Goal: Task Accomplishment & Management: Use online tool/utility

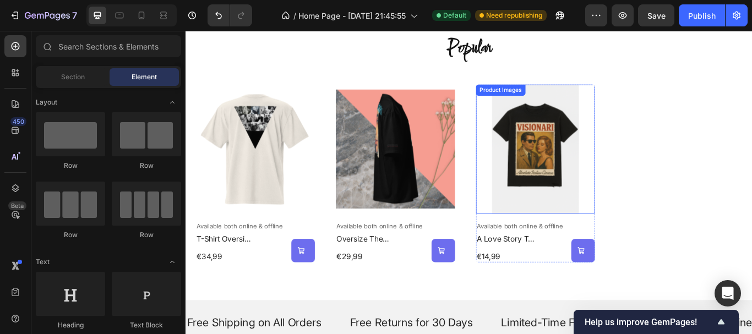
scroll to position [501, 0]
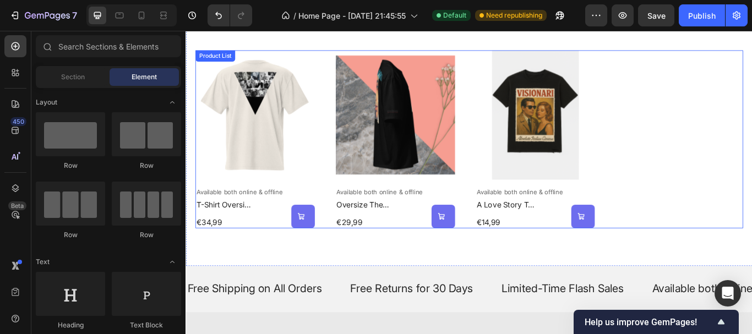
click at [705, 61] on div "Product Images Available both online & offline Text Block t-shirt oversize v fo…" at bounding box center [516, 158] width 639 height 208
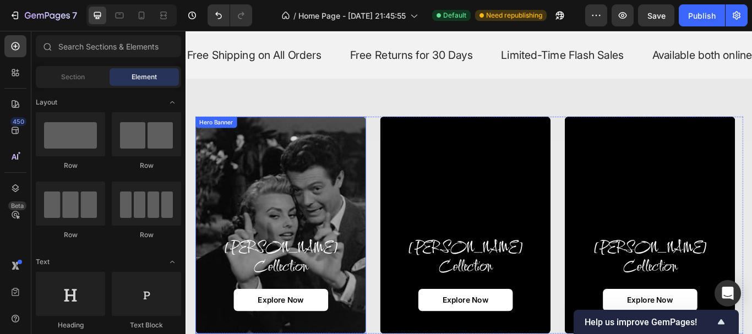
scroll to position [779, 0]
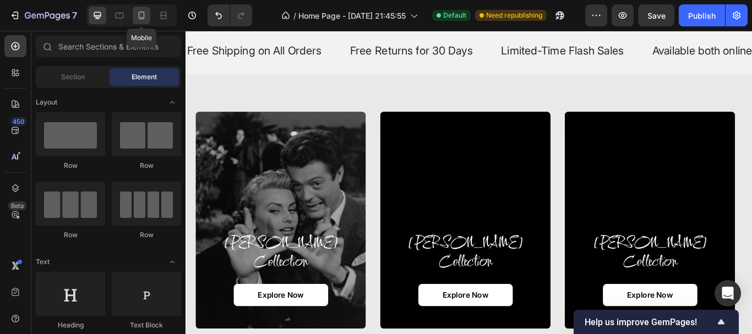
click at [140, 14] on icon at bounding box center [141, 15] width 11 height 11
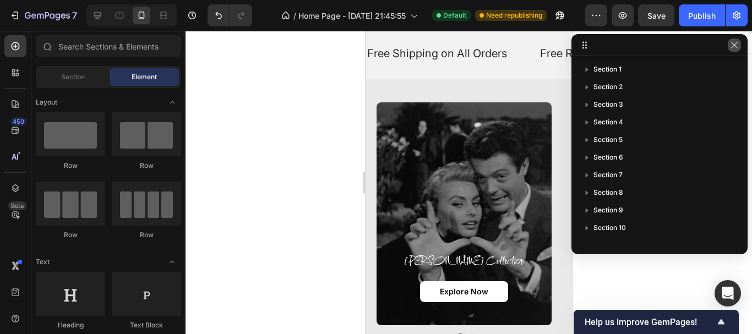
click at [739, 43] on icon "button" at bounding box center [734, 45] width 9 height 9
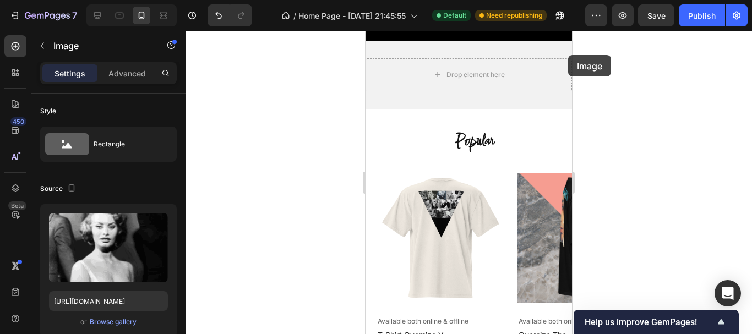
scroll to position [494, 0]
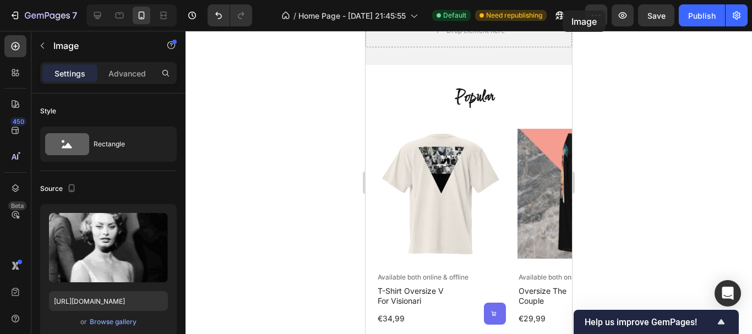
drag, startPoint x: 511, startPoint y: 129, endPoint x: 562, endPoint y: 2, distance: 136.4
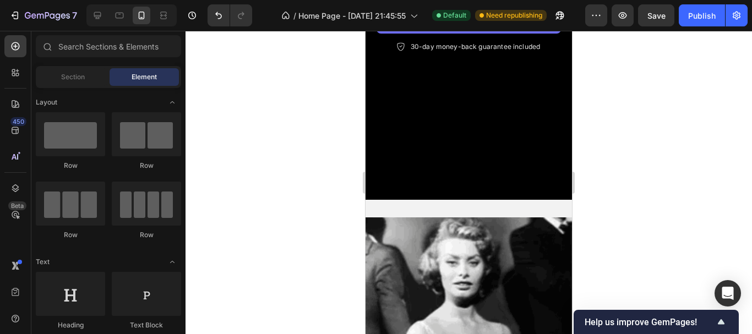
scroll to position [359, 0]
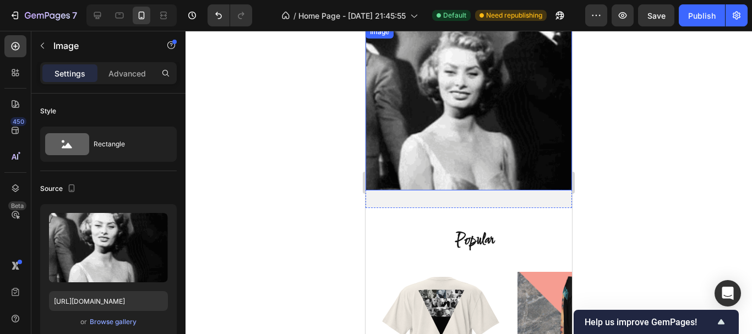
click at [552, 79] on img at bounding box center [469, 107] width 207 height 165
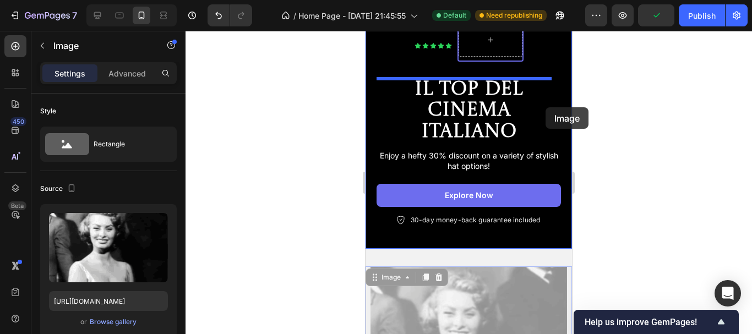
scroll to position [101, 0]
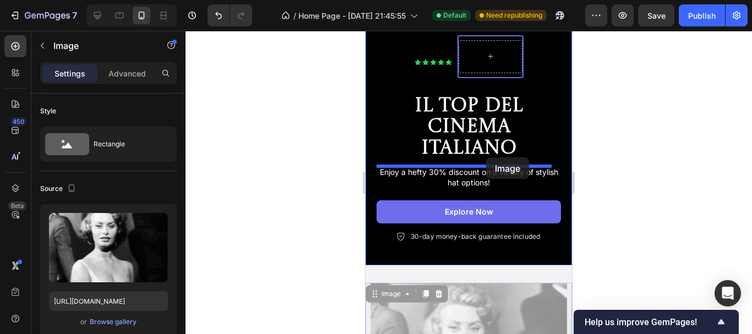
drag, startPoint x: 525, startPoint y: 96, endPoint x: 486, endPoint y: 158, distance: 73.0
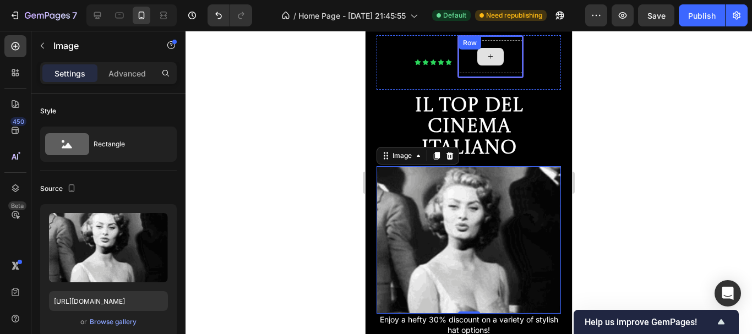
click at [488, 68] on div at bounding box center [491, 56] width 64 height 33
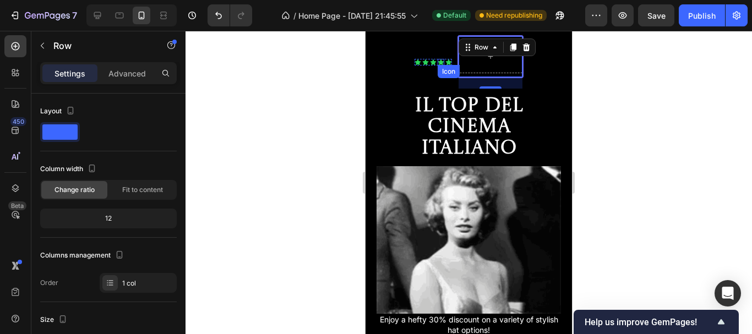
click at [438, 62] on icon at bounding box center [441, 62] width 7 height 7
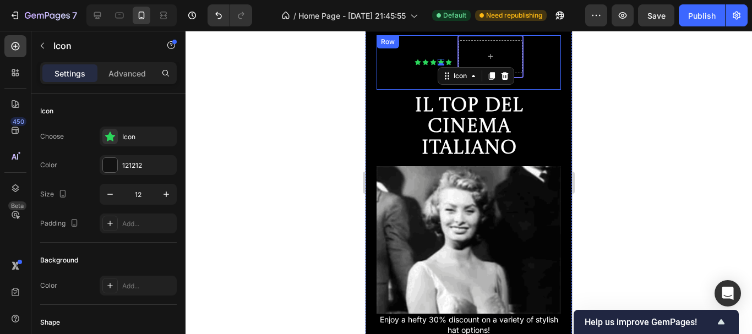
click at [423, 55] on div "Icon Icon Icon Icon 0 Icon Icon List" at bounding box center [433, 62] width 37 height 55
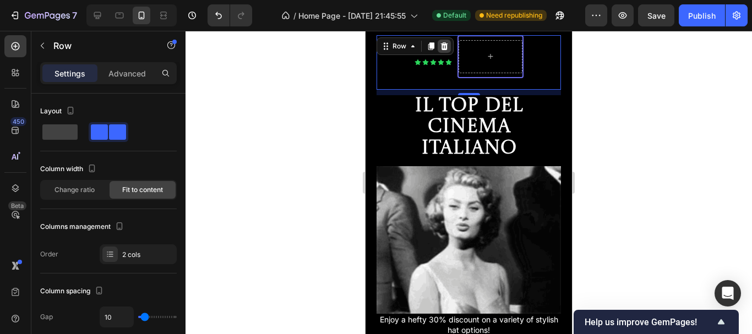
click at [445, 45] on icon at bounding box center [444, 46] width 7 height 8
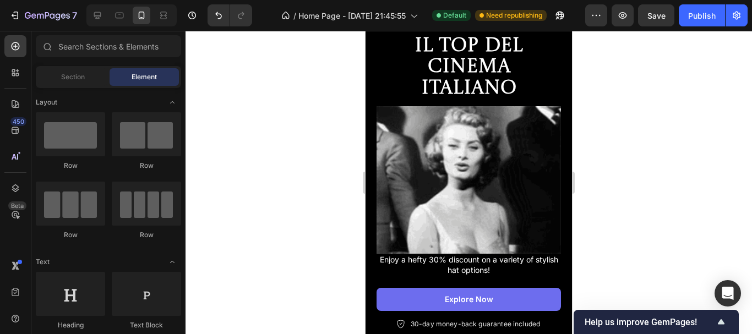
scroll to position [0, 0]
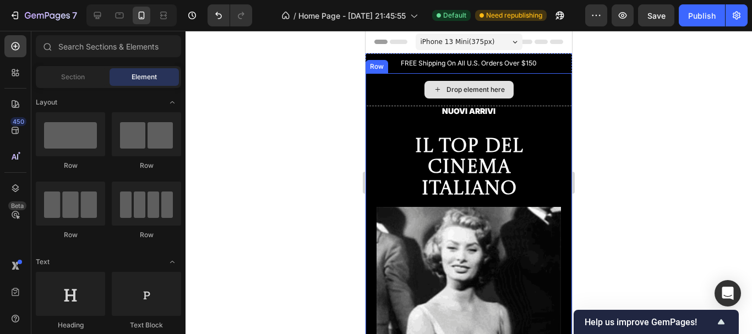
click at [481, 88] on div "Drop element here" at bounding box center [476, 89] width 58 height 9
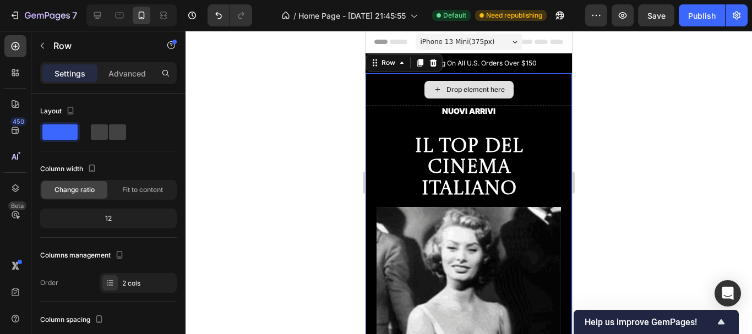
click at [458, 95] on div "Drop element here" at bounding box center [469, 90] width 89 height 18
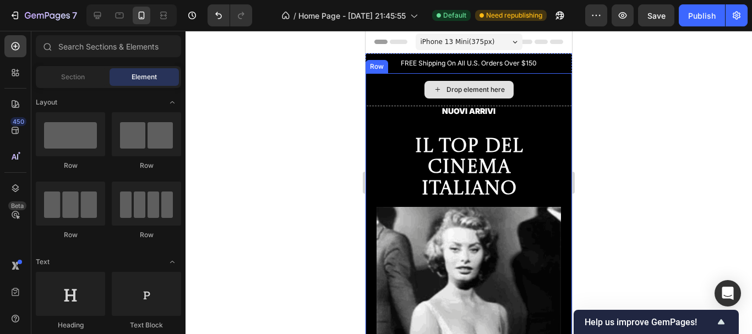
click at [454, 85] on div "Drop element here" at bounding box center [476, 89] width 58 height 9
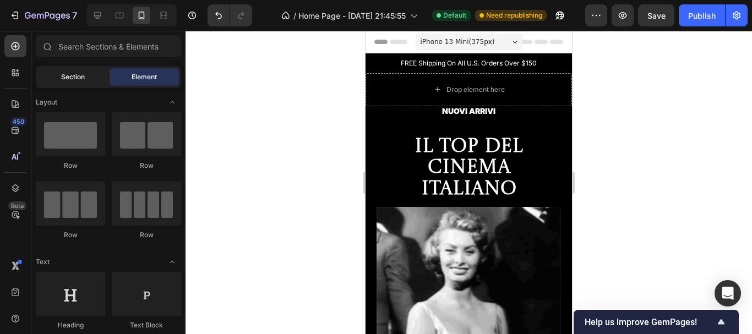
click at [89, 72] on div "Section" at bounding box center [72, 77] width 69 height 18
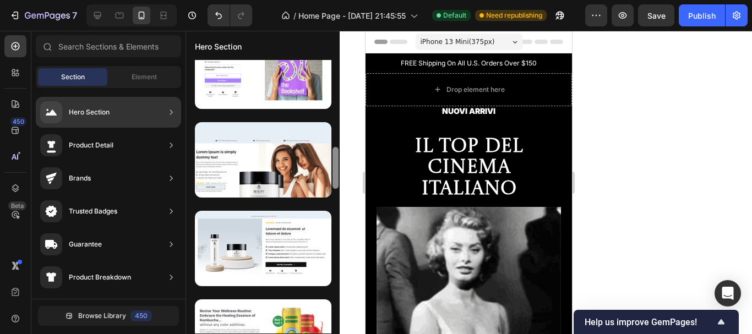
drag, startPoint x: 337, startPoint y: 121, endPoint x: 332, endPoint y: 299, distance: 177.4
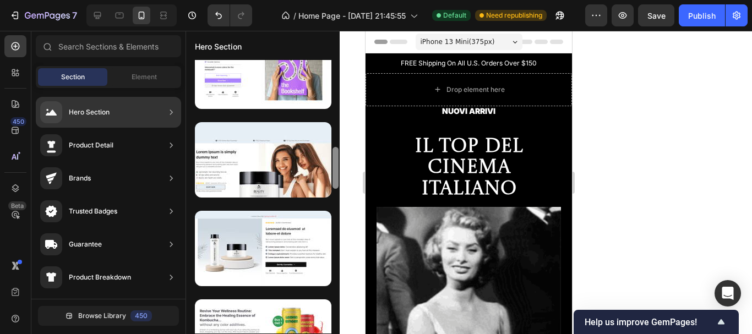
click at [332, 299] on div at bounding box center [336, 197] width 8 height 274
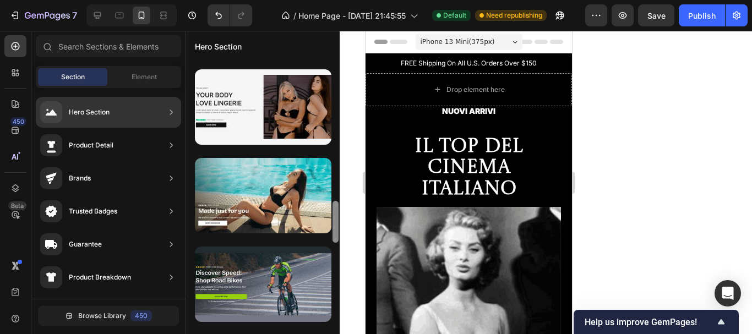
scroll to position [885, 0]
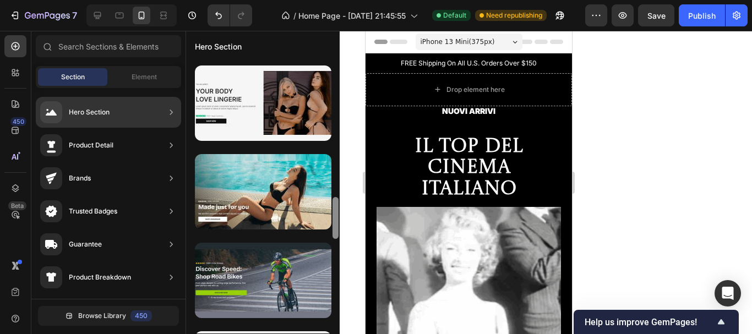
drag, startPoint x: 337, startPoint y: 174, endPoint x: 335, endPoint y: 223, distance: 49.0
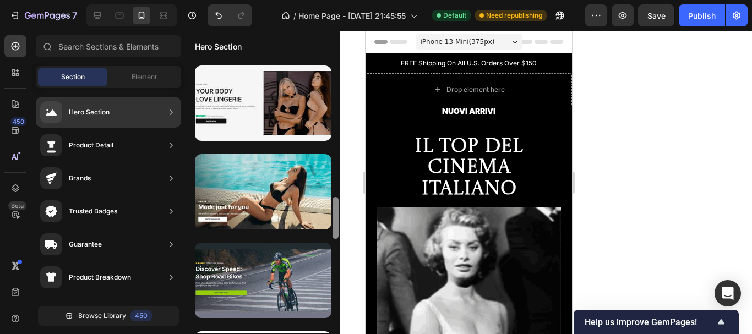
click at [335, 223] on div at bounding box center [336, 218] width 6 height 42
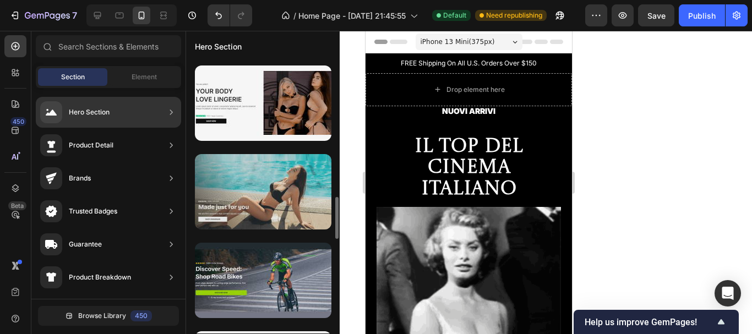
click at [285, 199] on div at bounding box center [263, 191] width 137 height 75
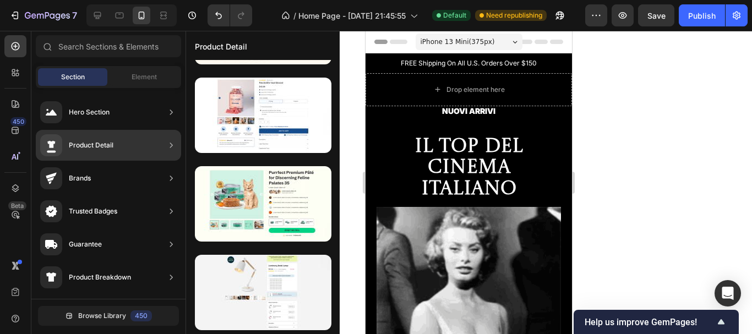
scroll to position [163, 0]
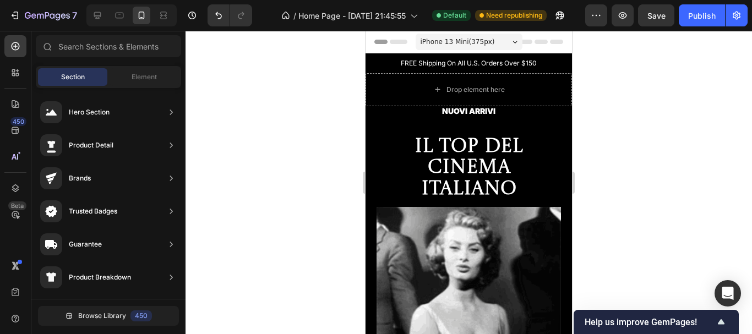
click at [500, 42] on div "iPhone 13 Mini ( 375 px)" at bounding box center [469, 42] width 107 height 17
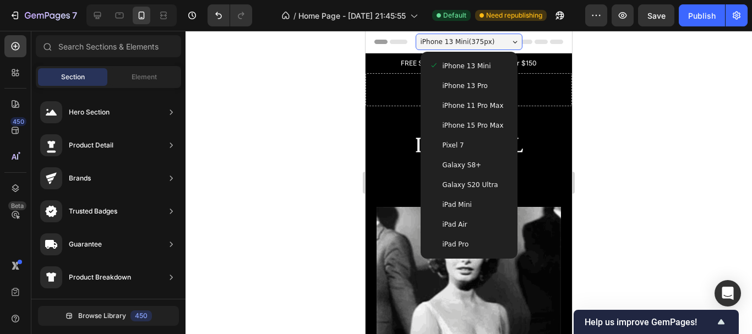
click at [483, 122] on span "iPhone 15 Pro Max" at bounding box center [473, 125] width 61 height 11
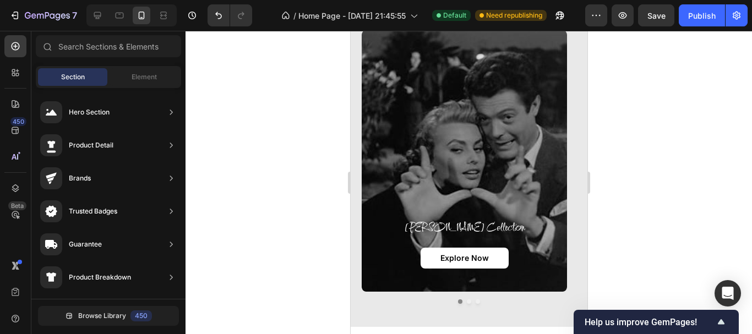
scroll to position [1238, 0]
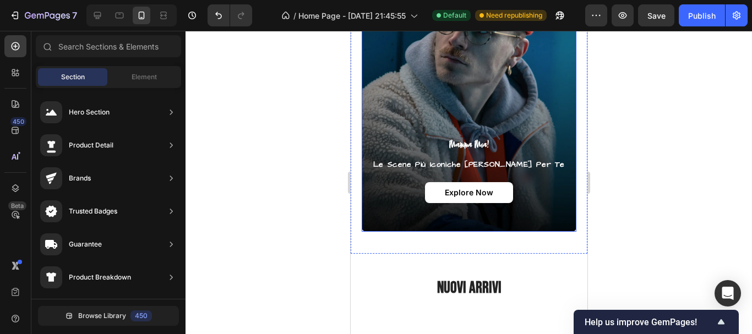
click at [421, 116] on div "Background Image" at bounding box center [468, 95] width 215 height 274
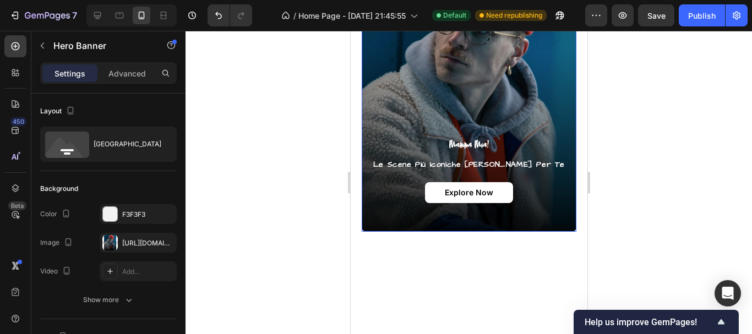
scroll to position [1083, 0]
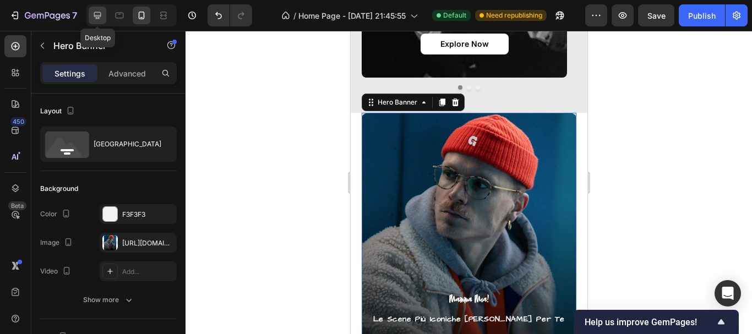
click at [96, 14] on icon at bounding box center [97, 15] width 11 height 11
type input "1320"
type input "Auto"
type input "1200"
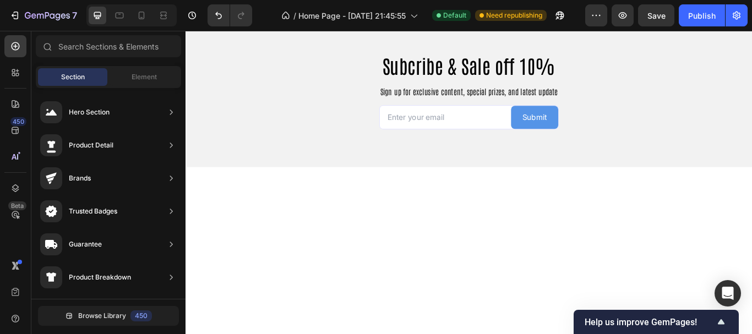
scroll to position [1582, 0]
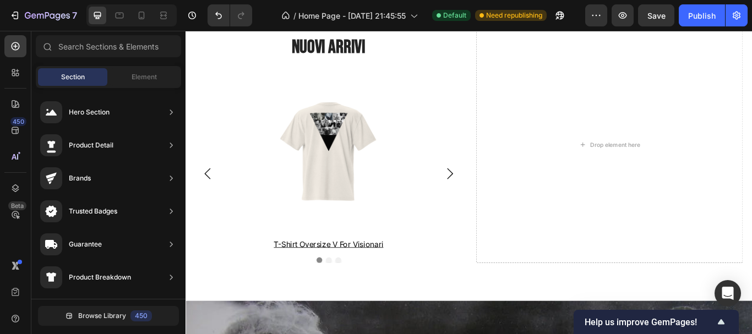
click at [751, 28] on div "7 / Home Page - [DATE] 21:45:55 Default Need republishing Preview Save Publish" at bounding box center [376, 15] width 752 height 31
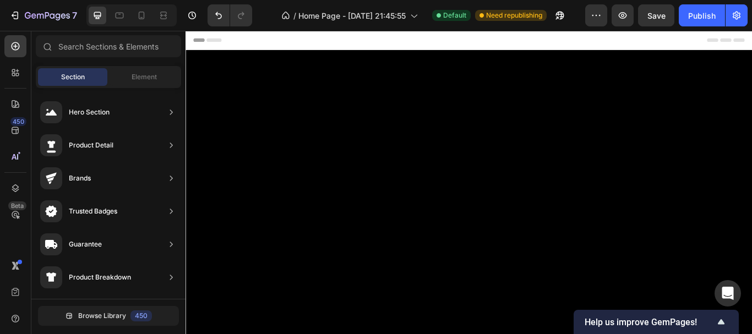
scroll to position [1184, 0]
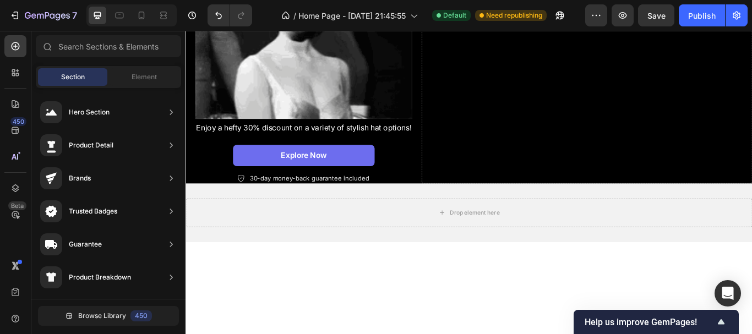
scroll to position [0, 0]
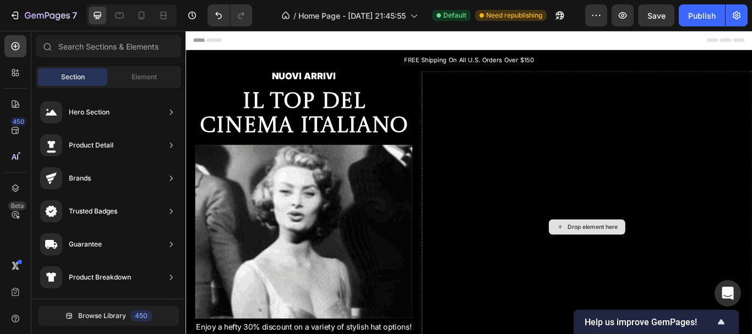
click at [631, 264] on div "Drop element here" at bounding box center [660, 260] width 58 height 9
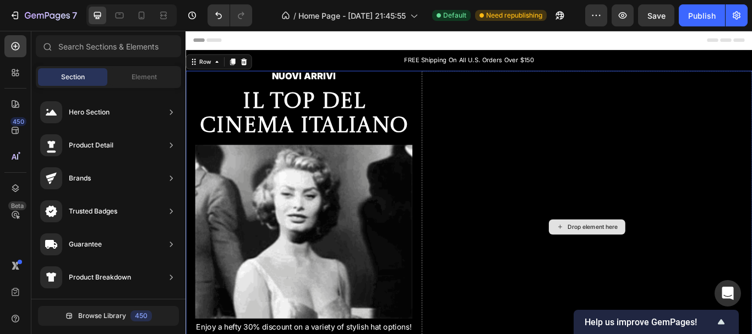
click at [639, 260] on div "Drop element here" at bounding box center [660, 260] width 58 height 9
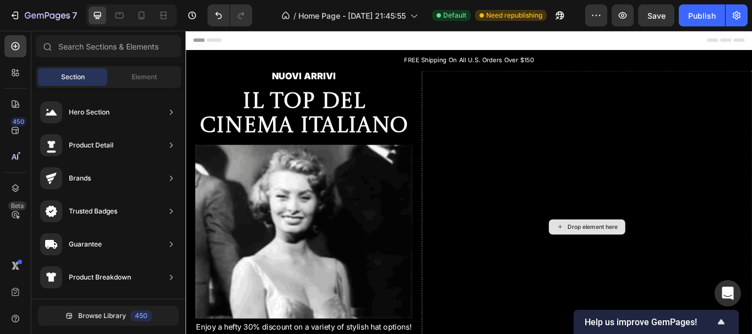
click at [639, 260] on div "Drop element here" at bounding box center [660, 260] width 58 height 9
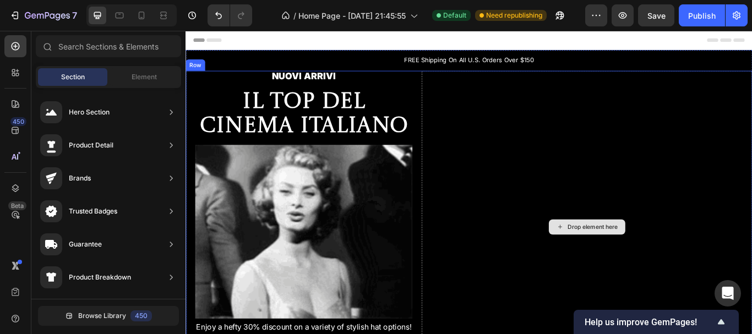
click at [498, 159] on div "Drop element here" at bounding box center [654, 260] width 386 height 365
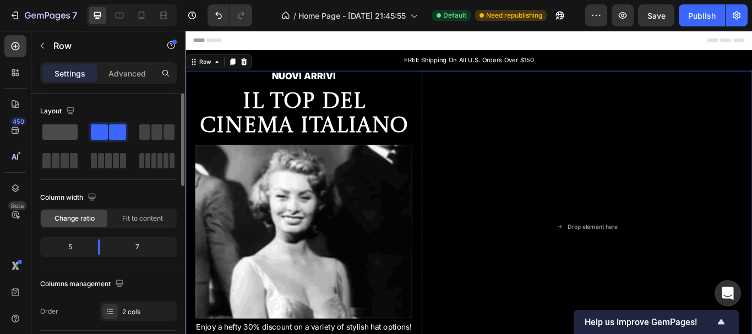
click at [63, 134] on span at bounding box center [59, 131] width 35 height 15
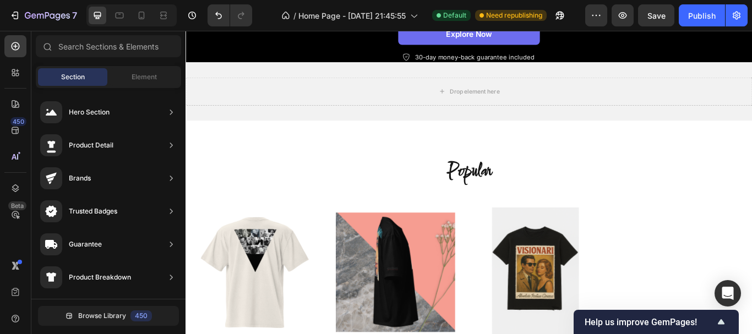
scroll to position [689, 0]
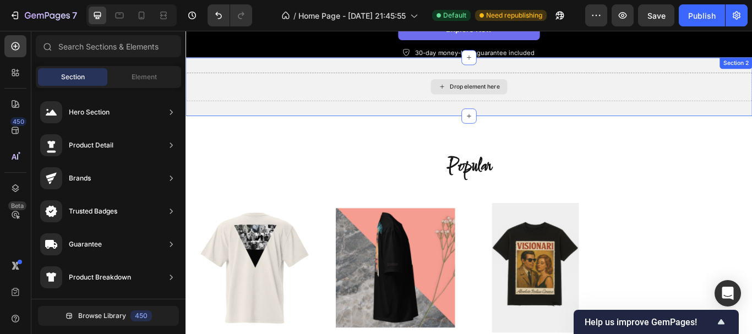
click at [679, 80] on div "Drop element here" at bounding box center [516, 96] width 661 height 33
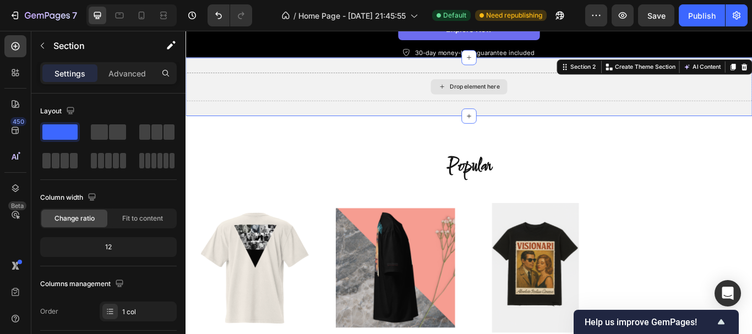
click at [679, 80] on div "Drop element here" at bounding box center [516, 96] width 661 height 33
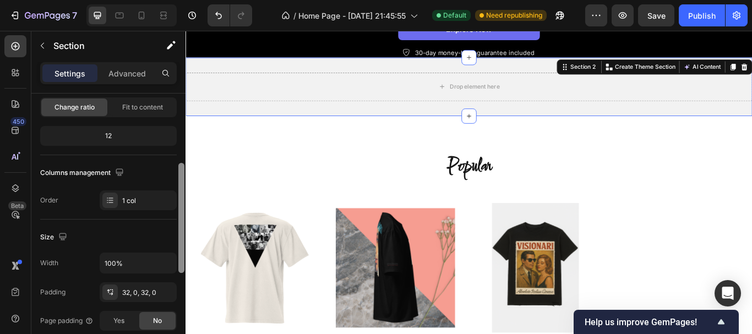
drag, startPoint x: 182, startPoint y: 138, endPoint x: 181, endPoint y: 182, distance: 44.1
click at [181, 182] on div at bounding box center [181, 218] width 6 height 110
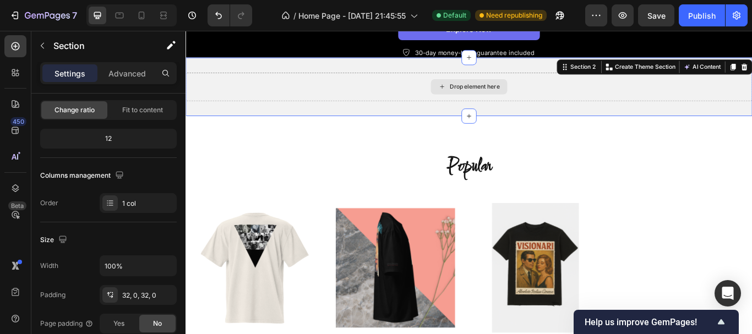
click at [352, 80] on div "Drop element here" at bounding box center [516, 96] width 661 height 33
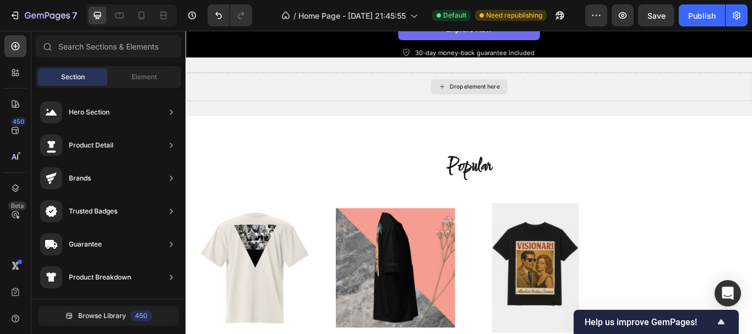
click at [523, 92] on div "Drop element here" at bounding box center [523, 96] width 58 height 9
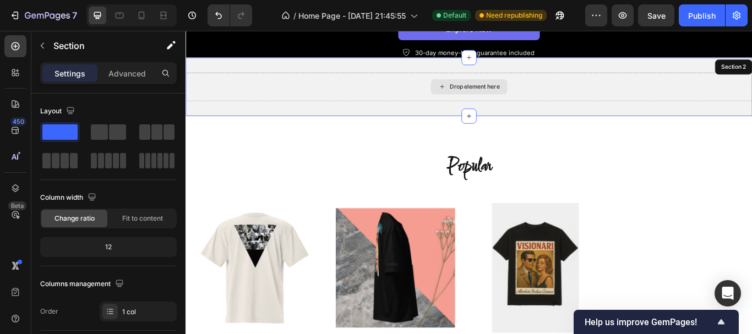
click at [523, 92] on div "Drop element here" at bounding box center [523, 96] width 58 height 9
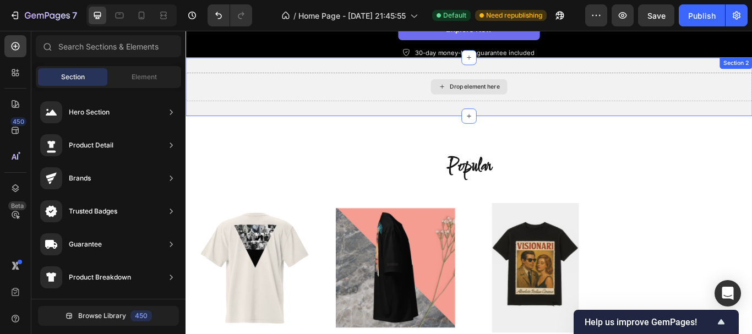
click at [364, 90] on div "Drop element here" at bounding box center [516, 96] width 661 height 33
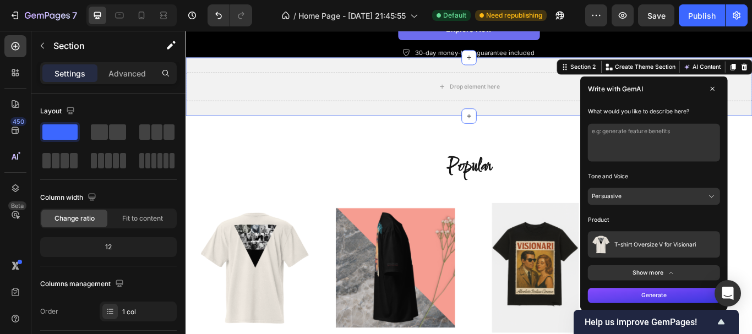
click at [747, 146] on textarea at bounding box center [731, 161] width 154 height 44
type textarea "g"
type textarea "genera benefit"
click at [713, 331] on button "Generate" at bounding box center [731, 340] width 154 height 18
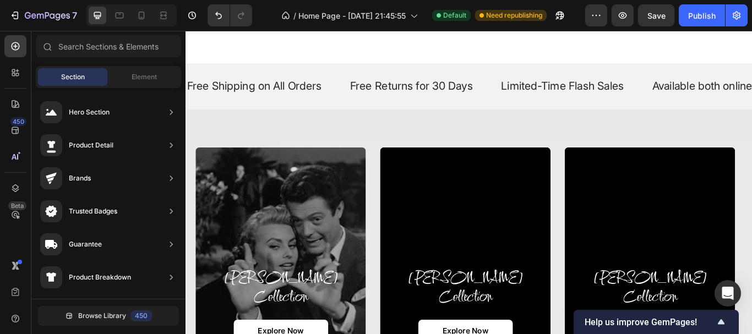
scroll to position [1077, 0]
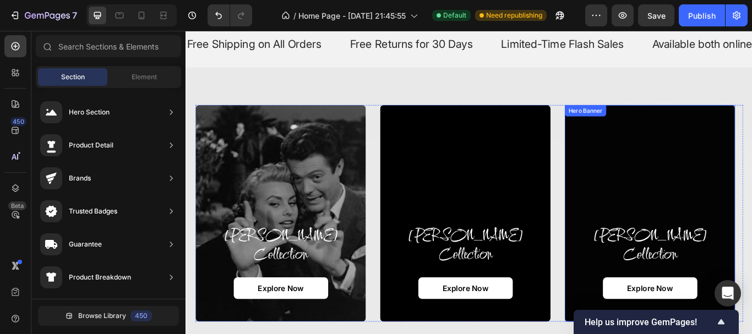
click at [690, 241] on div "Overlay" at bounding box center [726, 244] width 199 height 253
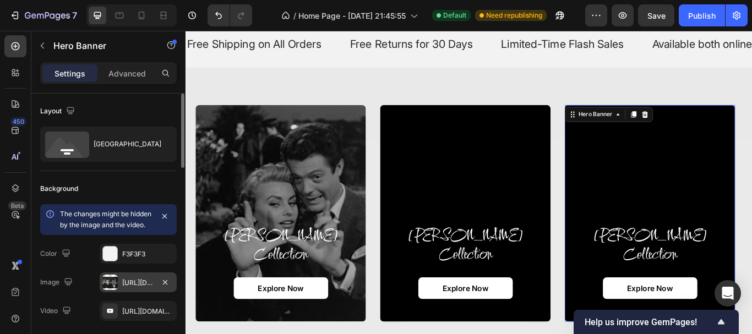
click at [110, 290] on div at bounding box center [109, 282] width 15 height 15
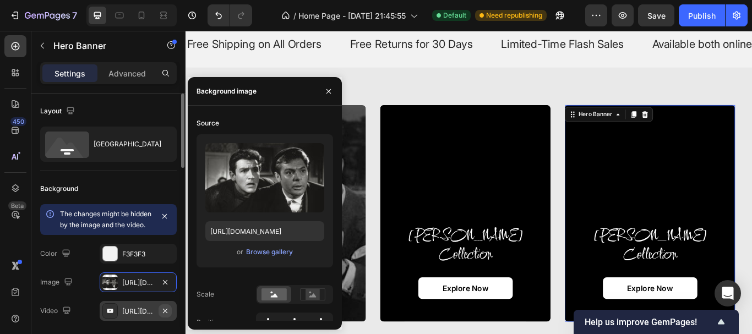
click at [166, 316] on icon "button" at bounding box center [165, 311] width 9 height 9
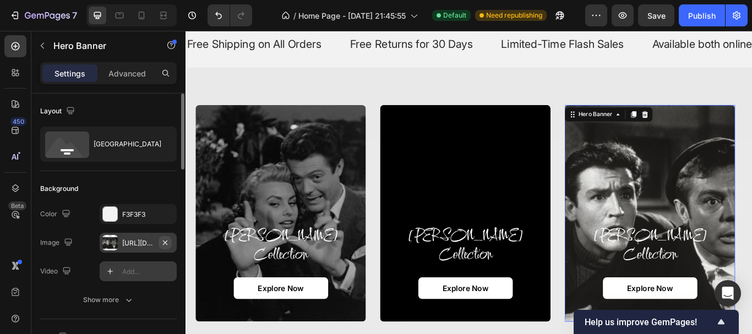
click at [168, 241] on icon "button" at bounding box center [165, 243] width 9 height 9
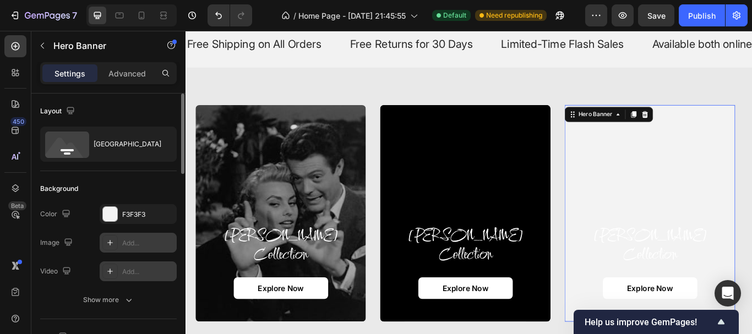
click at [124, 244] on div "Add..." at bounding box center [148, 244] width 52 height 10
type input "[URL][DOMAIN_NAME]"
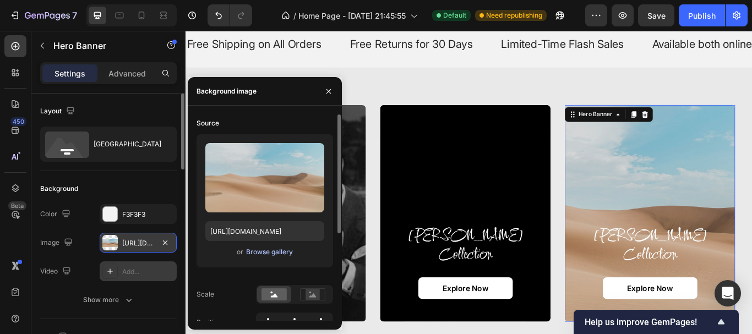
click at [284, 250] on div "Browse gallery" at bounding box center [269, 252] width 47 height 10
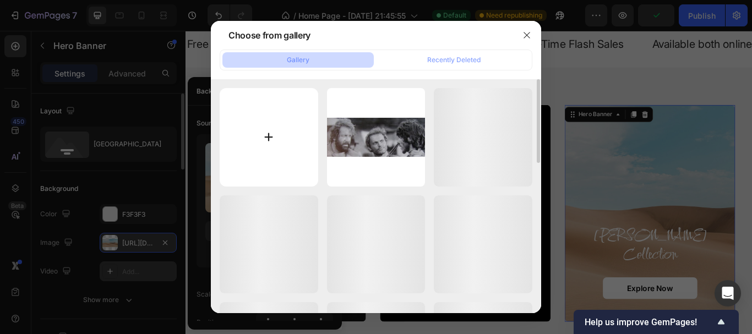
click at [280, 119] on input "file" at bounding box center [269, 137] width 99 height 99
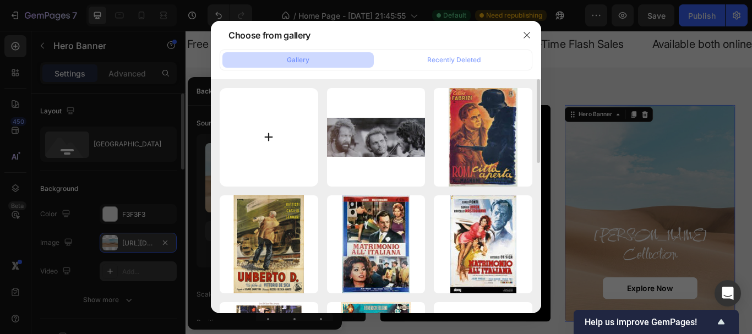
type input "C:\fakepath\images (3).jpg"
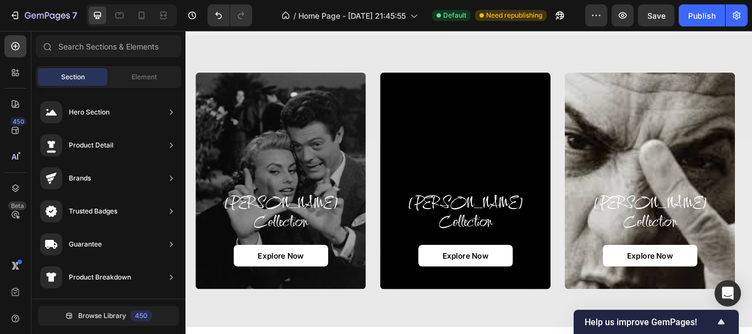
scroll to position [1022, 0]
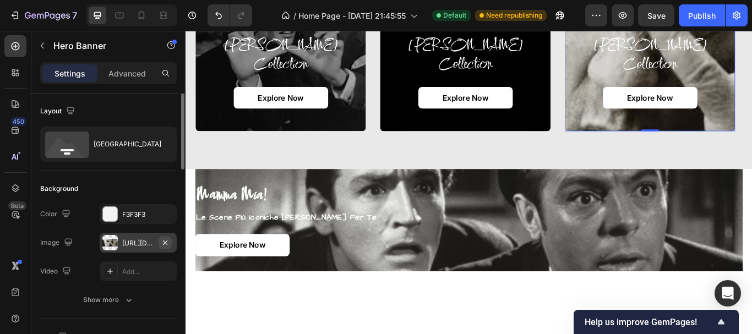
click at [167, 239] on icon "button" at bounding box center [165, 243] width 9 height 9
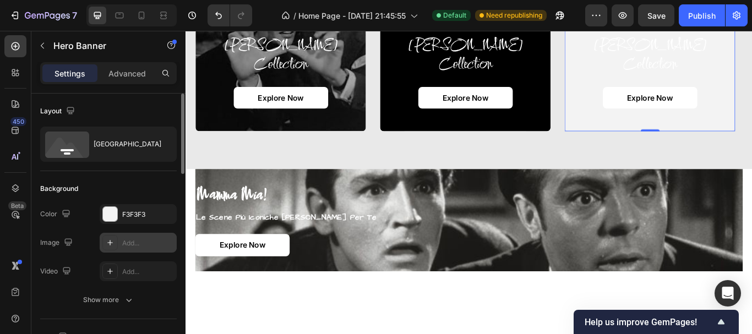
click at [138, 240] on div "Add..." at bounding box center [148, 244] width 52 height 10
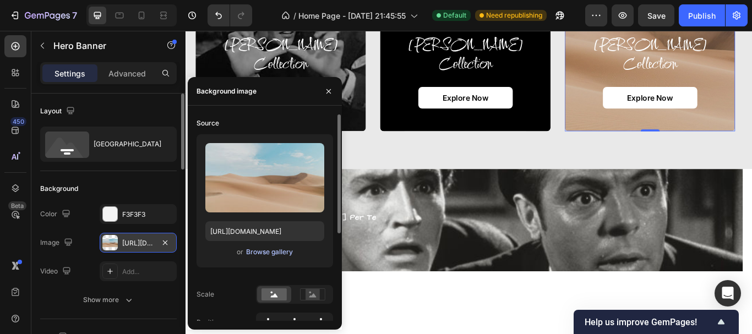
click at [273, 250] on div "Browse gallery" at bounding box center [269, 252] width 47 height 10
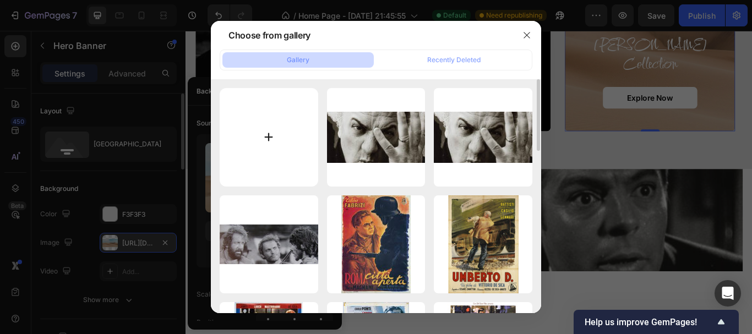
click at [280, 145] on input "file" at bounding box center [269, 137] width 99 height 99
type input "C:\fakepath\1-[PERSON_NAME].jpg"
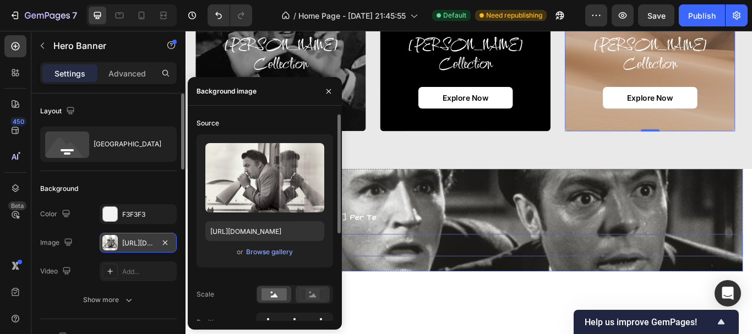
type input "[URL][DOMAIN_NAME]"
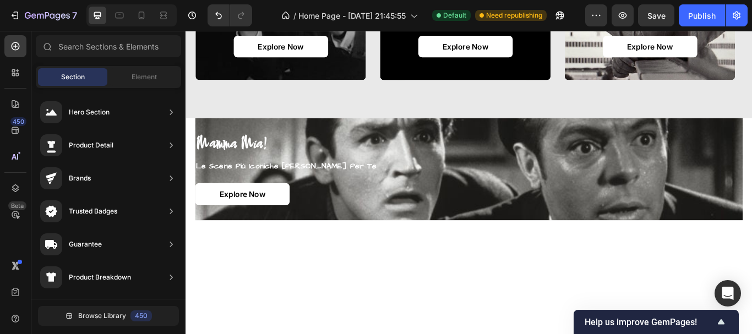
scroll to position [1370, 0]
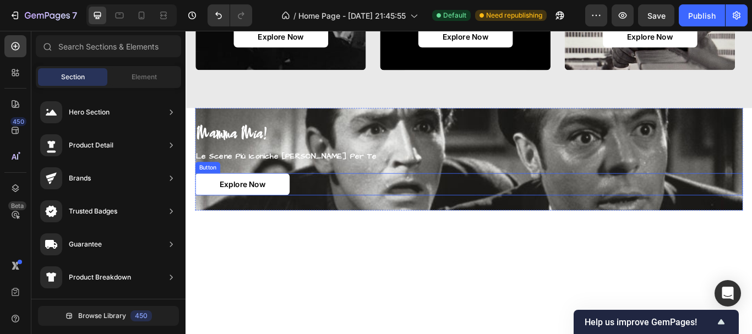
click at [327, 213] on div "Explore Now Button" at bounding box center [516, 210] width 639 height 26
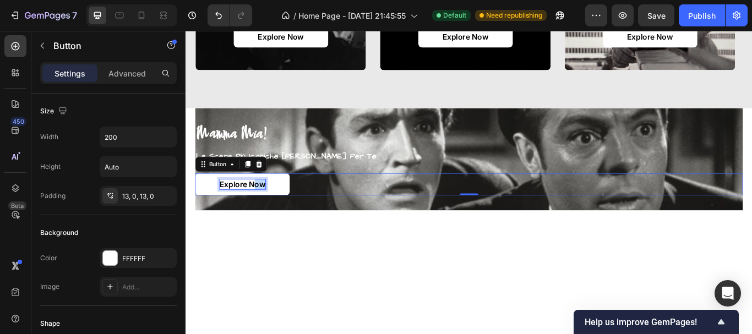
click at [312, 209] on div "Explore Now Button 0" at bounding box center [516, 210] width 639 height 26
drag, startPoint x: 296, startPoint y: 203, endPoint x: 366, endPoint y: 222, distance: 72.4
click at [366, 222] on div "Explore Now Button 0" at bounding box center [516, 210] width 639 height 26
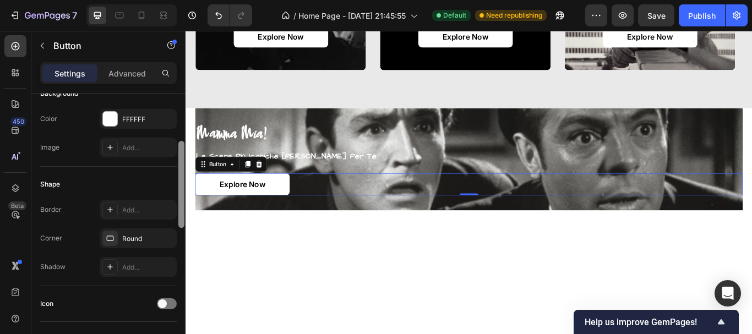
scroll to position [159, 0]
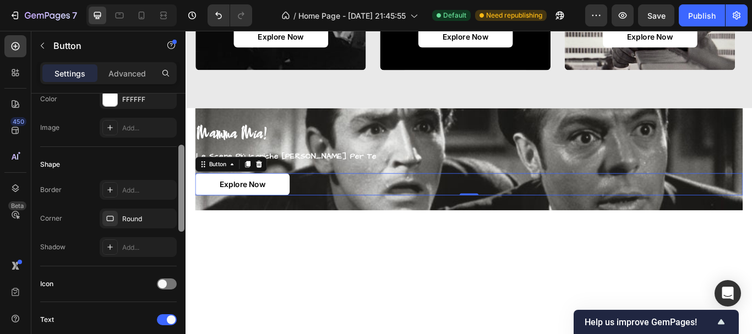
drag, startPoint x: 182, startPoint y: 175, endPoint x: 181, endPoint y: 225, distance: 49.6
click at [181, 225] on div at bounding box center [181, 188] width 6 height 87
click at [123, 224] on div "Round" at bounding box center [138, 219] width 32 height 10
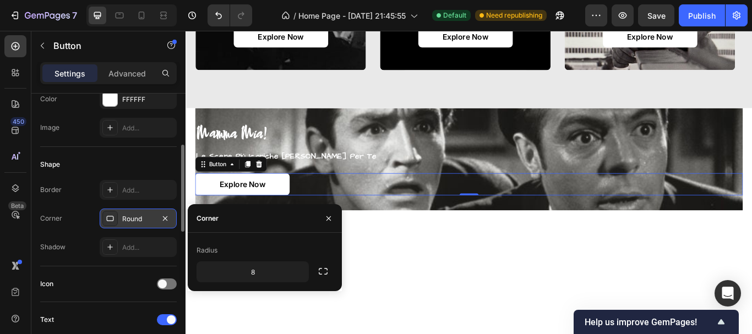
click at [106, 216] on icon at bounding box center [110, 218] width 9 height 9
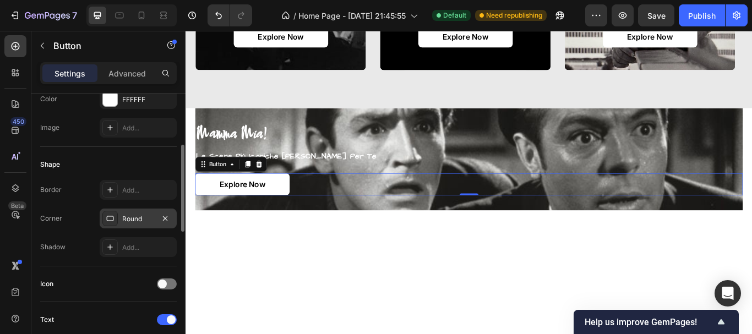
click at [106, 216] on icon at bounding box center [110, 218] width 9 height 9
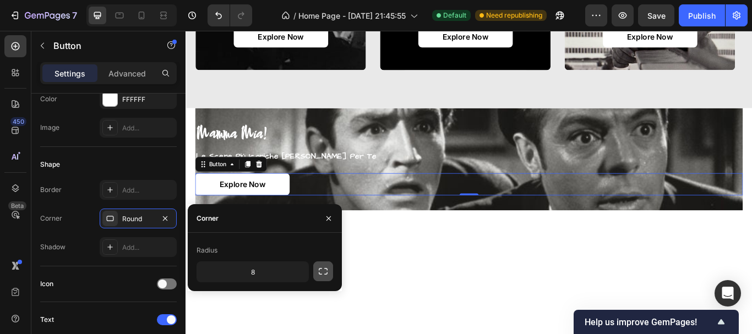
click at [322, 270] on icon "button" at bounding box center [323, 271] width 11 height 11
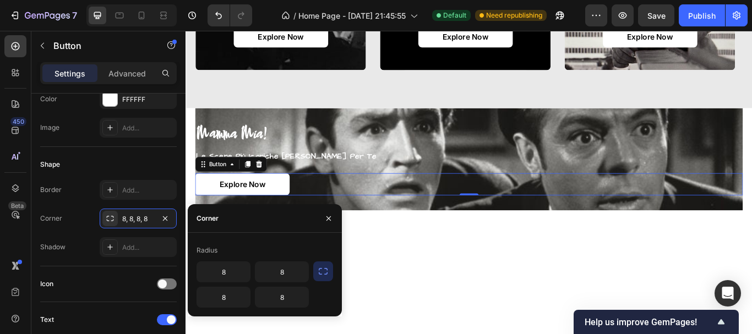
click at [322, 274] on icon "button" at bounding box center [323, 271] width 11 height 11
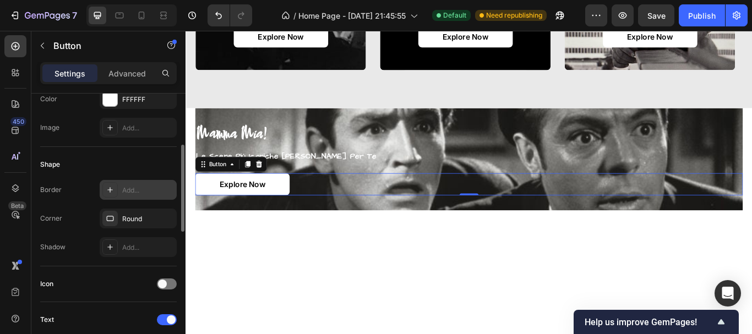
click at [134, 191] on div "Add..." at bounding box center [148, 191] width 52 height 10
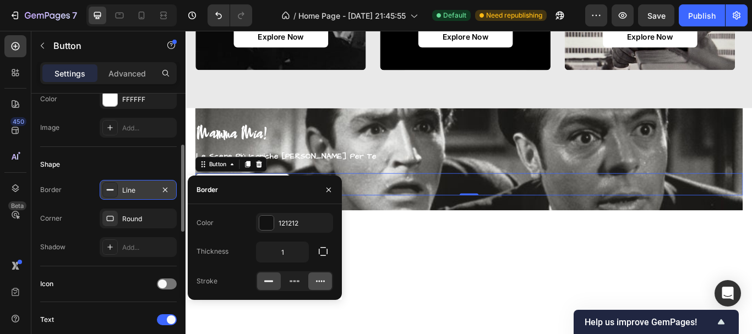
click at [317, 281] on icon at bounding box center [320, 282] width 9 height 2
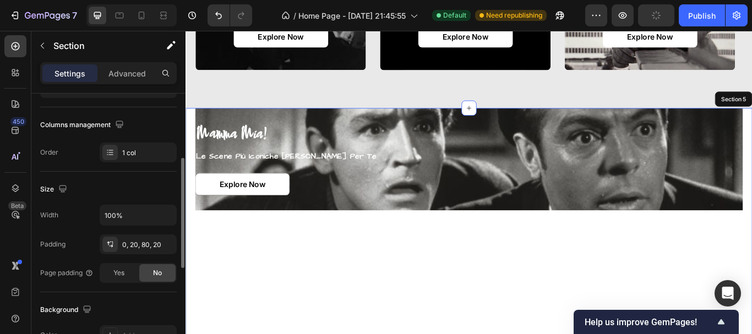
click at [405, 334] on div "mamma mia! Heading le scene più iconiche [PERSON_NAME] per te Text Block Explor…" at bounding box center [516, 247] width 639 height 253
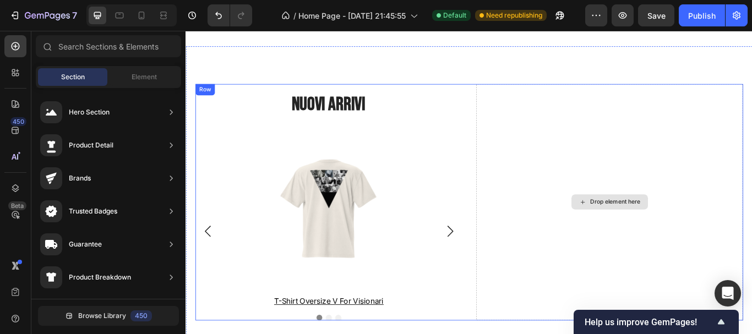
scroll to position [1860, 0]
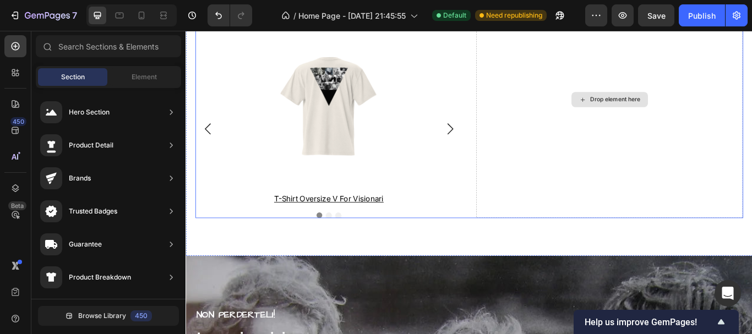
click at [752, 109] on div "Drop element here" at bounding box center [679, 112] width 311 height 276
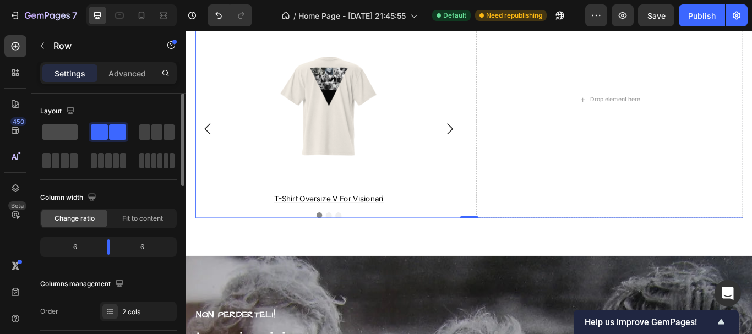
click at [51, 135] on span at bounding box center [59, 131] width 35 height 15
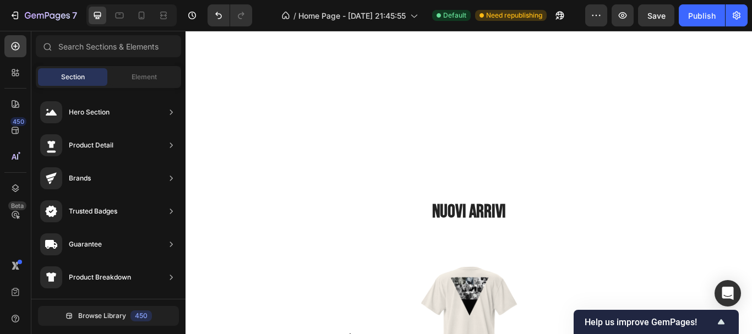
scroll to position [1560, 0]
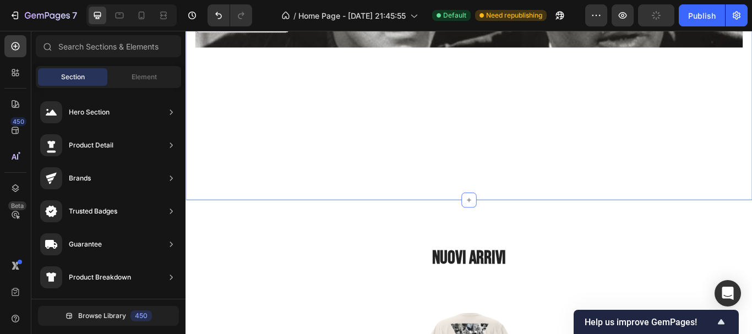
click at [652, 191] on div "mamma mia! Heading le scene più iconiche [PERSON_NAME] per te Text Block Explor…" at bounding box center [516, 79] width 661 height 297
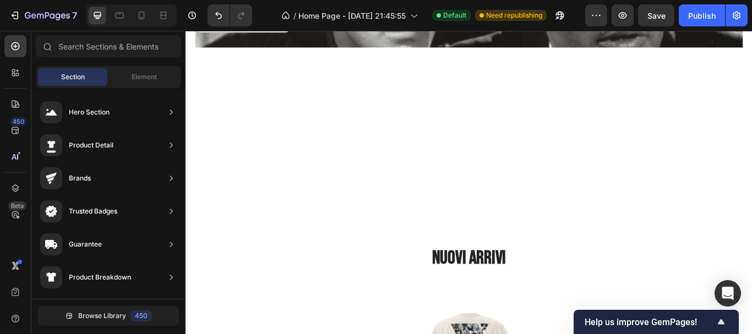
scroll to position [1490, 0]
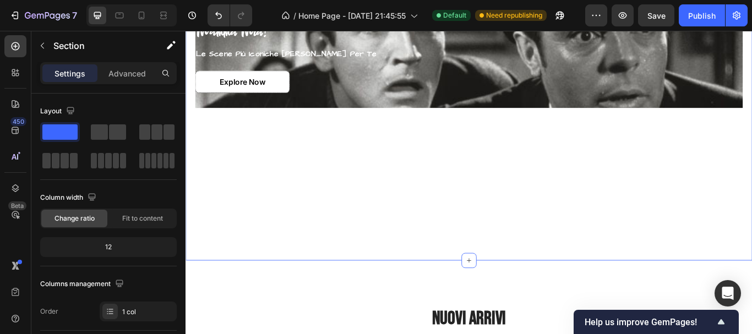
click at [701, 253] on div "mamma mia! Heading le scene più iconiche [PERSON_NAME] per te Text Block Explor…" at bounding box center [516, 128] width 639 height 253
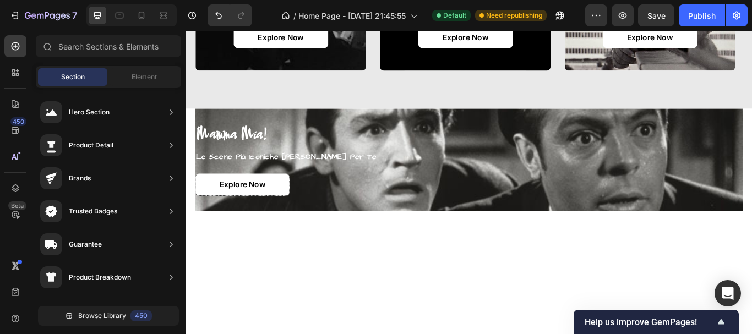
click at [683, 196] on div "mamma mia! Heading le scene più iconiche [PERSON_NAME] per te Text Block Explor…" at bounding box center [516, 248] width 639 height 253
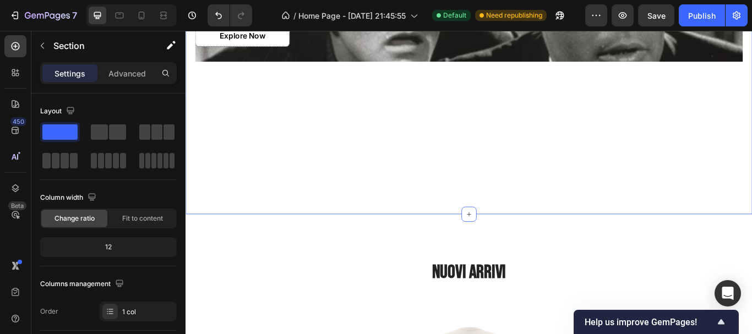
scroll to position [1549, 0]
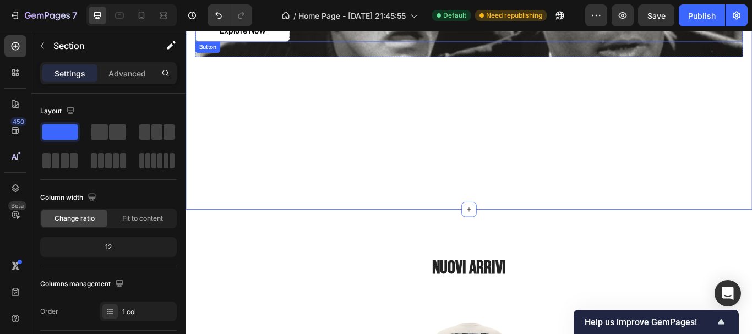
click at [393, 40] on div "Explore Now Button" at bounding box center [516, 31] width 639 height 26
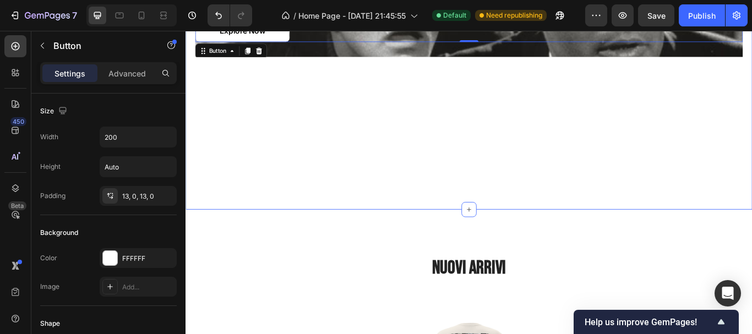
click at [399, 61] on div "mamma mia! Heading le scene più iconiche [PERSON_NAME] per te Text Block Explor…" at bounding box center [516, 68] width 639 height 253
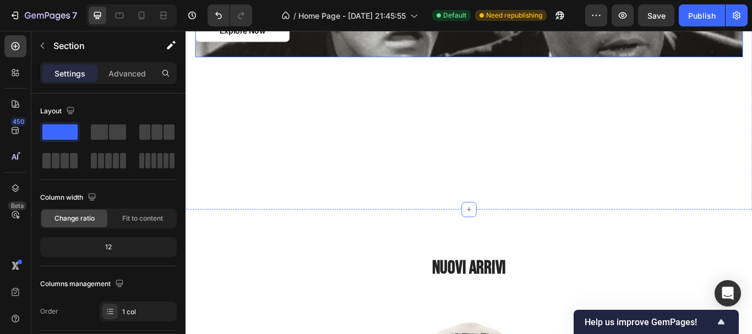
click at [406, 52] on div "mamma mia! Heading le scene più iconiche [PERSON_NAME] per te Text Block Explor…" at bounding box center [516, 1] width 639 height 119
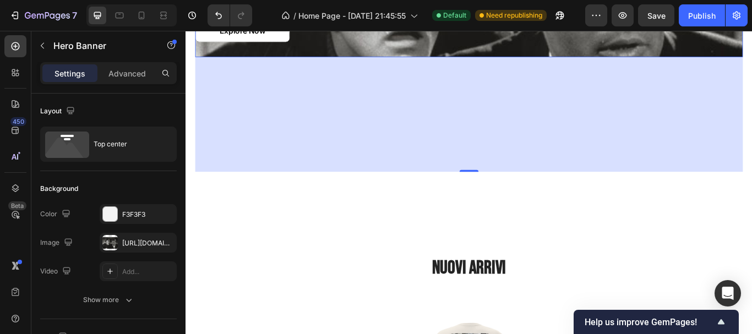
drag, startPoint x: 413, startPoint y: 63, endPoint x: 496, endPoint y: 180, distance: 144.1
click at [496, 180] on div "243" at bounding box center [516, 129] width 639 height 134
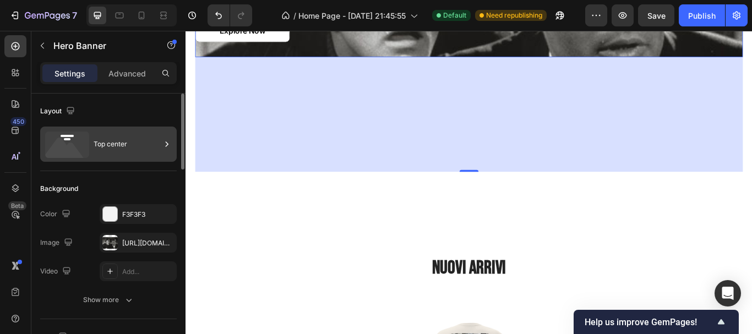
click at [118, 159] on div "Top center" at bounding box center [108, 144] width 137 height 35
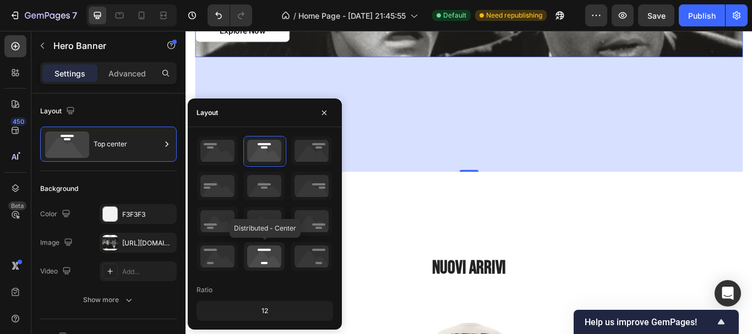
click at [274, 260] on icon at bounding box center [264, 256] width 41 height 29
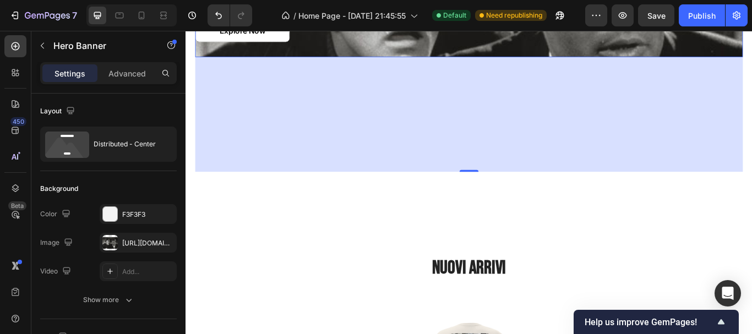
click at [505, 121] on div "243" at bounding box center [516, 129] width 639 height 134
click at [159, 121] on div "Layout Distributed - Center" at bounding box center [108, 133] width 137 height 78
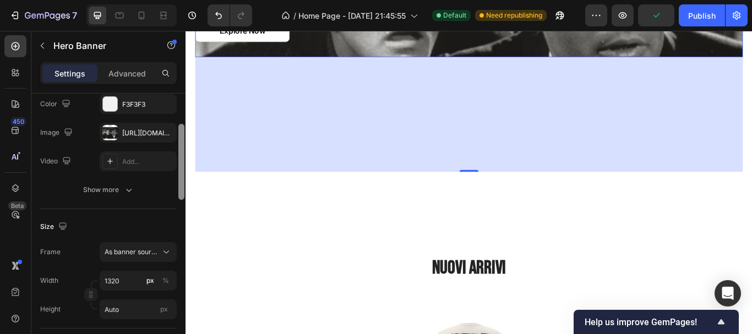
drag, startPoint x: 182, startPoint y: 122, endPoint x: 181, endPoint y: 153, distance: 30.9
click at [181, 153] on div at bounding box center [181, 162] width 6 height 76
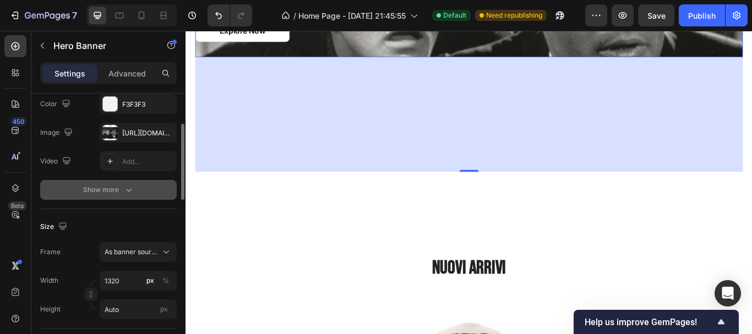
click at [110, 197] on button "Show more" at bounding box center [108, 190] width 137 height 20
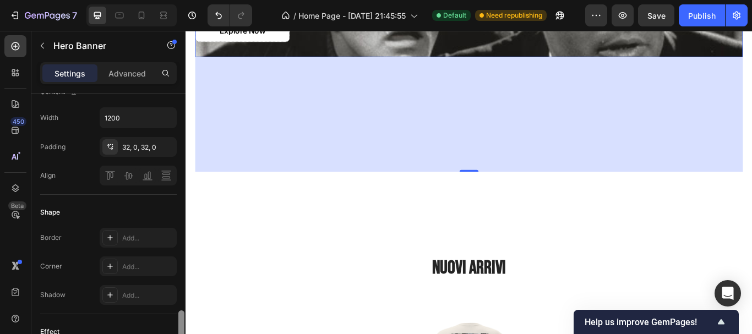
scroll to position [482, 0]
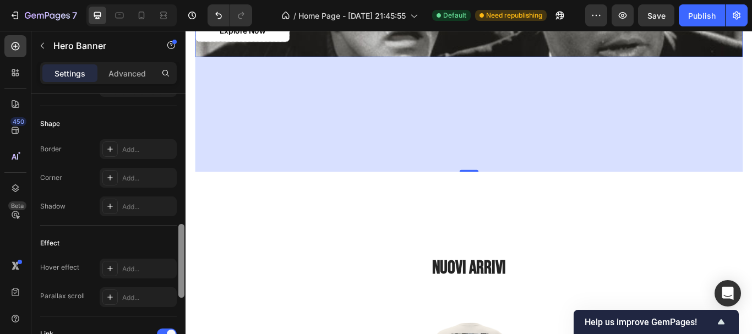
drag, startPoint x: 181, startPoint y: 165, endPoint x: 182, endPoint y: 269, distance: 104.1
click at [182, 269] on div at bounding box center [181, 261] width 6 height 74
click at [127, 260] on div "Add..." at bounding box center [138, 269] width 77 height 20
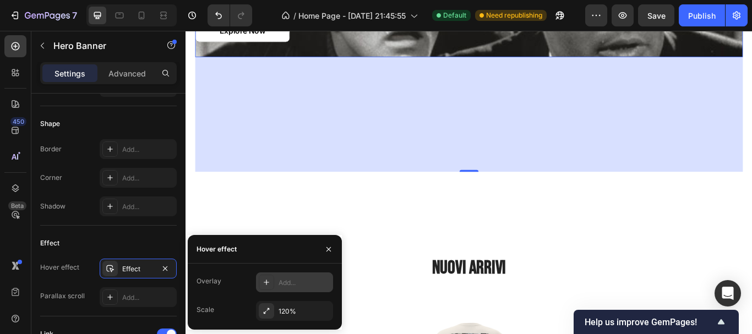
click at [275, 288] on div "Add..." at bounding box center [294, 283] width 77 height 20
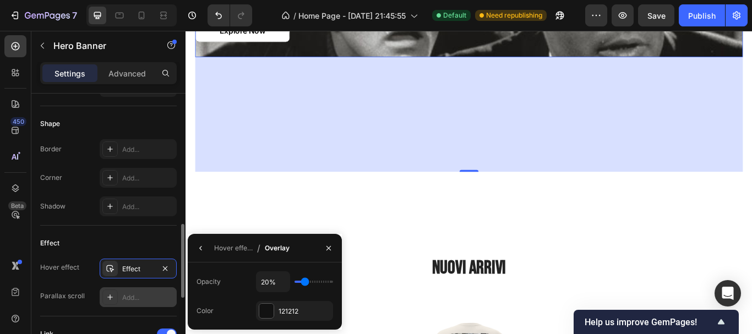
click at [133, 300] on div "Add..." at bounding box center [148, 298] width 52 height 10
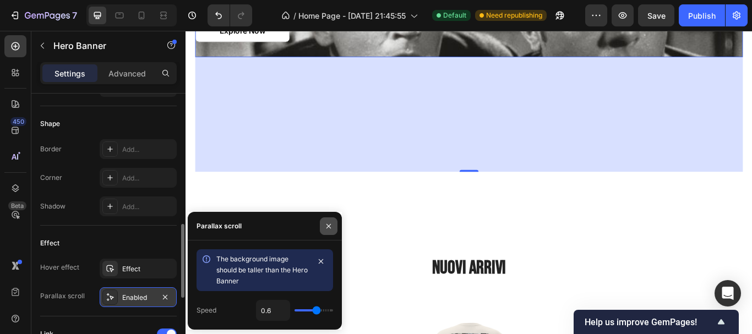
click at [329, 231] on button "button" at bounding box center [329, 227] width 18 height 18
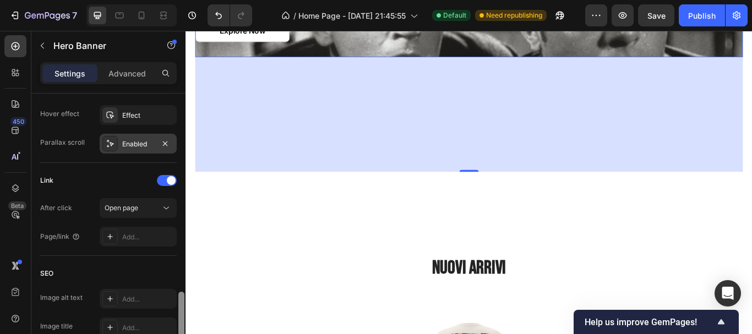
scroll to position [656, 0]
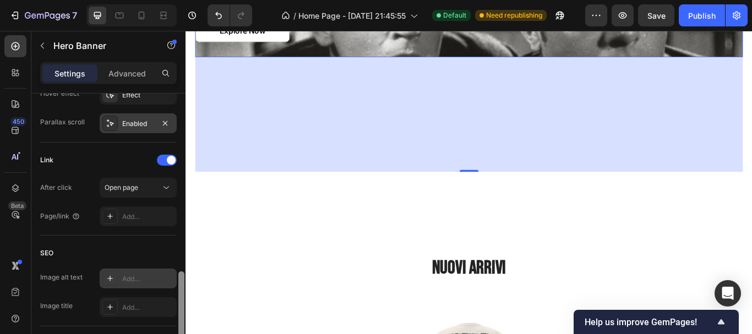
drag, startPoint x: 182, startPoint y: 239, endPoint x: 176, endPoint y: 286, distance: 47.8
click at [176, 286] on div "Layout Distributed - Center Background The changes might be hidden by the image…" at bounding box center [108, 230] width 154 height 272
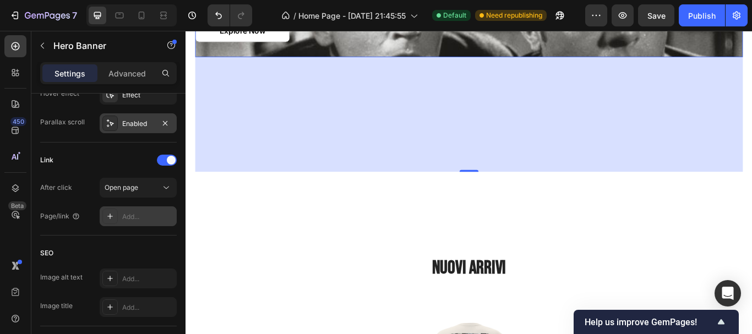
click at [133, 214] on div "Add..." at bounding box center [148, 217] width 52 height 10
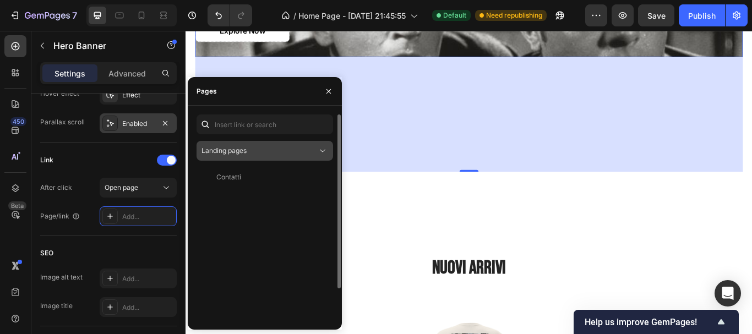
click at [316, 143] on button "Landing pages" at bounding box center [265, 151] width 137 height 20
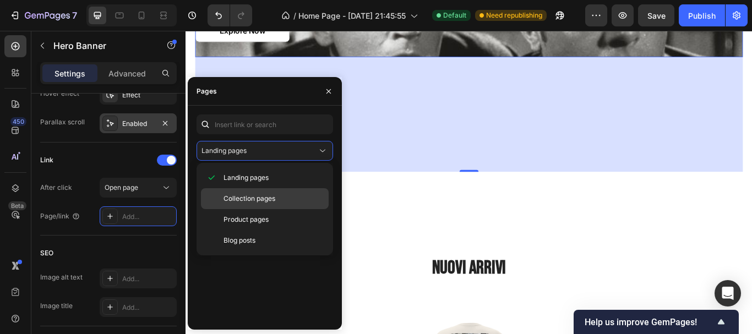
click at [285, 197] on p "Collection pages" at bounding box center [274, 199] width 100 height 10
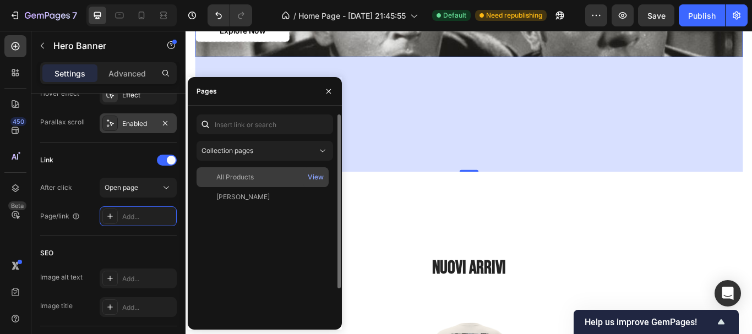
click at [291, 175] on div "All Products" at bounding box center [262, 177] width 123 height 10
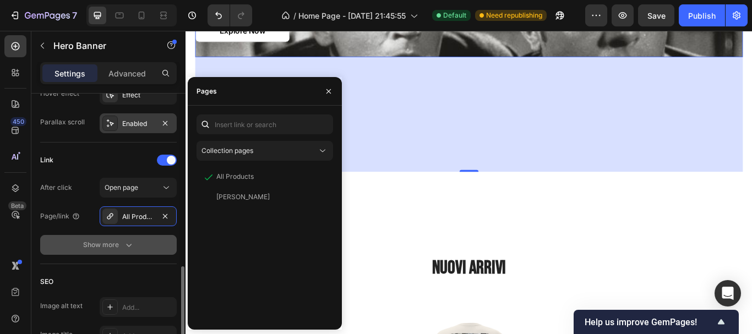
click at [123, 242] on icon "button" at bounding box center [128, 245] width 11 height 11
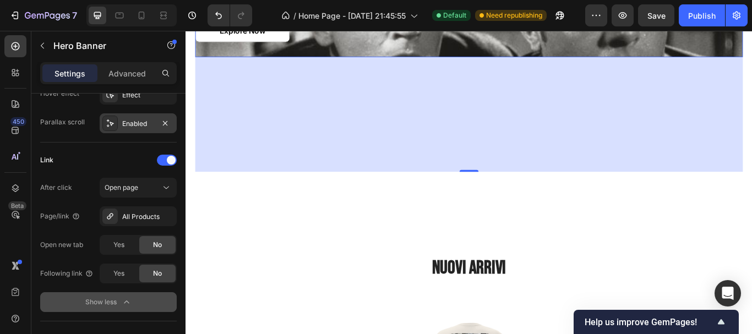
scroll to position [777, 0]
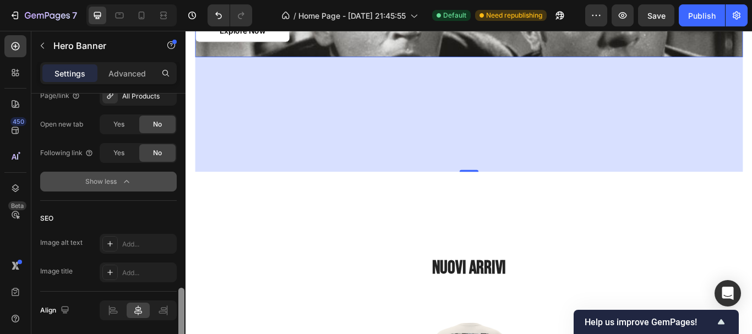
drag, startPoint x: 180, startPoint y: 294, endPoint x: 178, endPoint y: 324, distance: 30.3
click at [178, 324] on div at bounding box center [181, 322] width 6 height 68
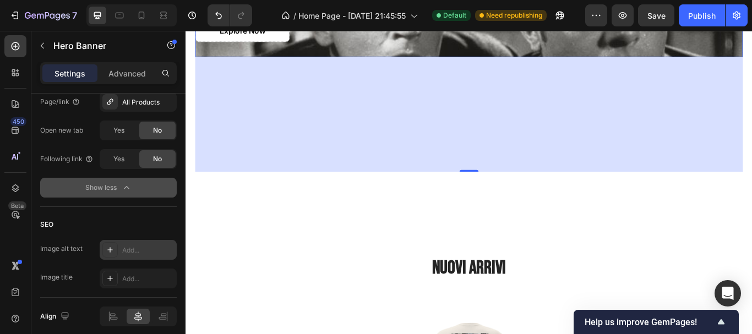
click at [110, 251] on icon at bounding box center [110, 250] width 6 height 6
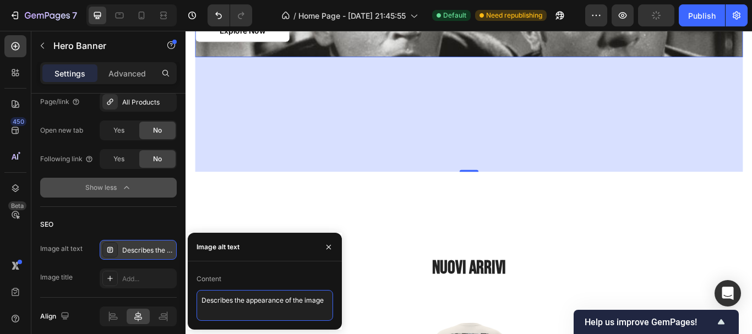
drag, startPoint x: 325, startPoint y: 299, endPoint x: 193, endPoint y: 294, distance: 131.7
click at [193, 294] on div "Content Describes the appearance of the image" at bounding box center [265, 295] width 154 height 51
type textarea "VISIONARI COLLECTION"
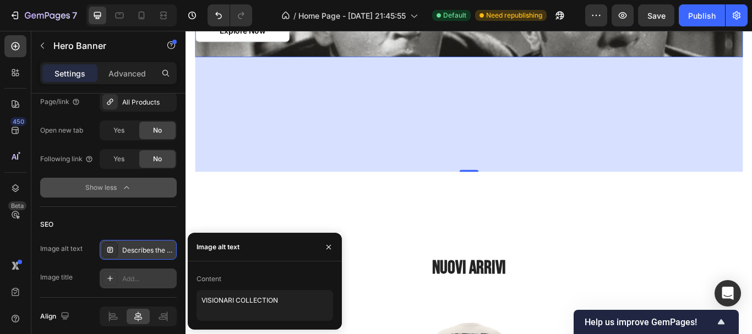
click at [152, 277] on div "Add..." at bounding box center [148, 279] width 52 height 10
click at [114, 277] on icon at bounding box center [110, 278] width 9 height 9
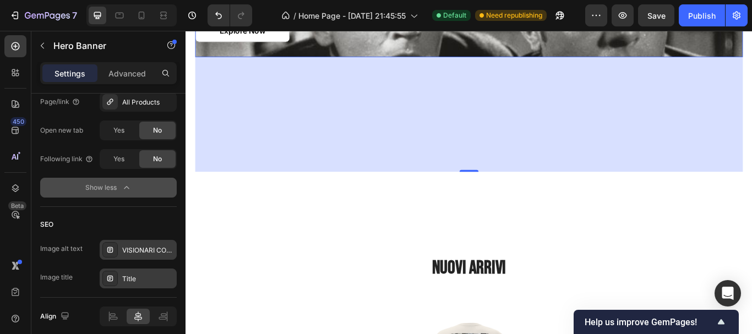
click at [122, 279] on div "Title" at bounding box center [138, 279] width 77 height 20
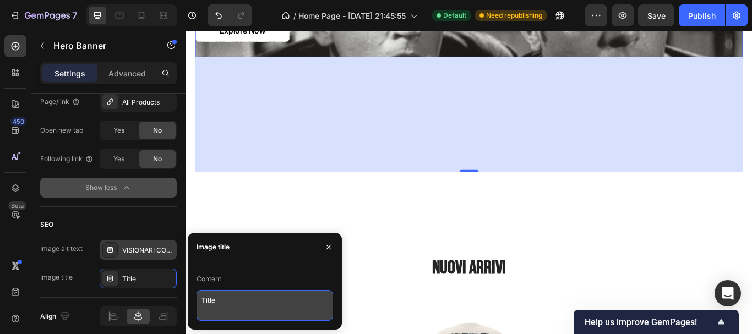
click at [220, 298] on textarea "Title" at bounding box center [265, 305] width 137 height 31
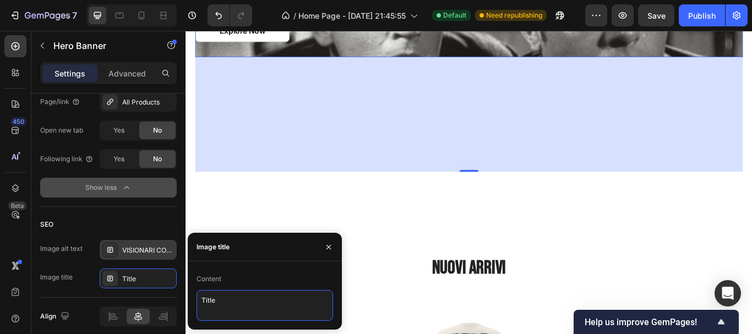
click at [220, 299] on textarea "Title" at bounding box center [265, 305] width 137 height 31
type textarea "VISIONARI"
click at [121, 225] on div "SEO" at bounding box center [108, 225] width 137 height 18
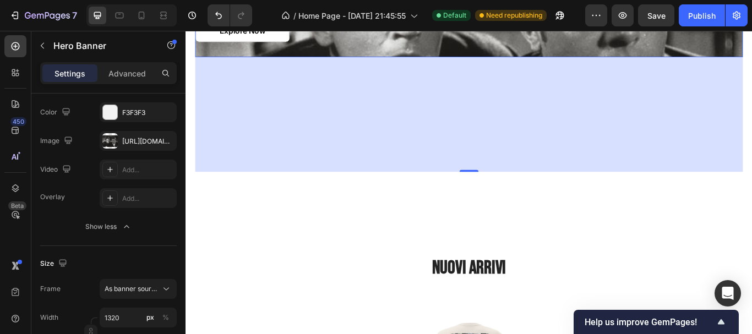
scroll to position [0, 0]
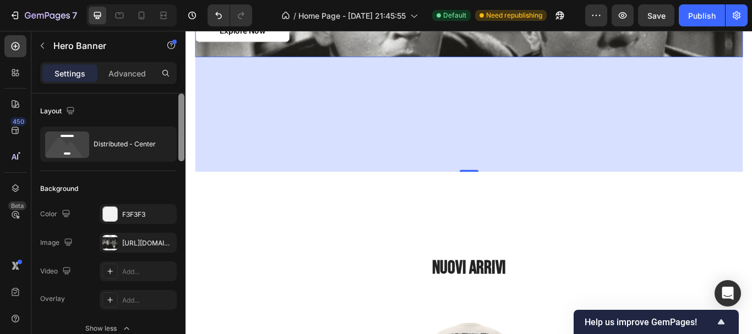
drag, startPoint x: 184, startPoint y: 296, endPoint x: 180, endPoint y: 91, distance: 204.4
click at [180, 91] on div "Settings Advanced Layout Distributed - Center Background The changes might be h…" at bounding box center [108, 213] width 154 height 303
drag, startPoint x: 181, startPoint y: 101, endPoint x: 183, endPoint y: 84, distance: 16.6
click at [183, 84] on div "Settings Advanced Layout Distributed - Center Background The changes might be h…" at bounding box center [108, 213] width 154 height 303
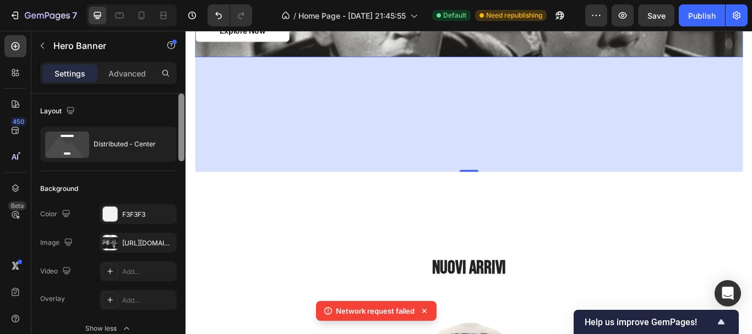
drag, startPoint x: 181, startPoint y: 94, endPoint x: 181, endPoint y: 82, distance: 12.1
click at [181, 82] on div "Settings Advanced Layout Distributed - Center Background The changes might be h…" at bounding box center [108, 213] width 154 height 303
drag, startPoint x: 181, startPoint y: 104, endPoint x: 181, endPoint y: 88, distance: 16.0
click at [181, 88] on div "Settings Advanced Layout Distributed - Center Background The changes might be h…" at bounding box center [108, 213] width 154 height 303
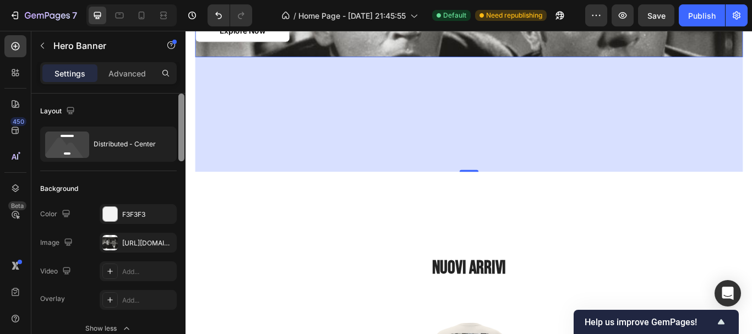
drag, startPoint x: 181, startPoint y: 107, endPoint x: 183, endPoint y: 82, distance: 25.4
click at [183, 82] on div "Settings Advanced Layout Distributed - Center Background The changes might be h…" at bounding box center [108, 213] width 154 height 303
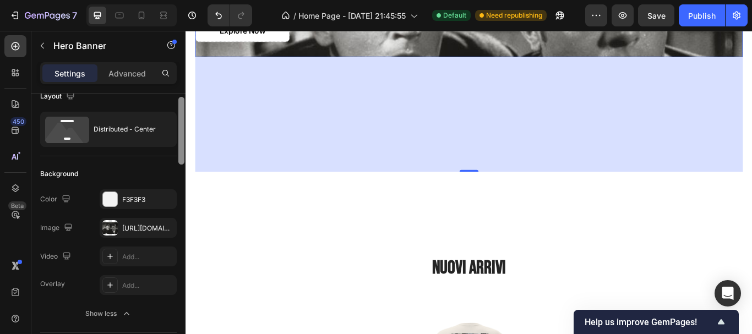
click at [182, 104] on div at bounding box center [181, 131] width 6 height 68
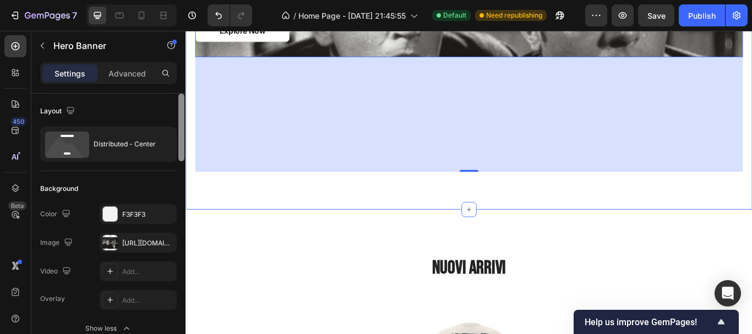
drag, startPoint x: 368, startPoint y: 134, endPoint x: 187, endPoint y: 55, distance: 198.0
click at [132, 68] on p "Advanced" at bounding box center [127, 74] width 37 height 12
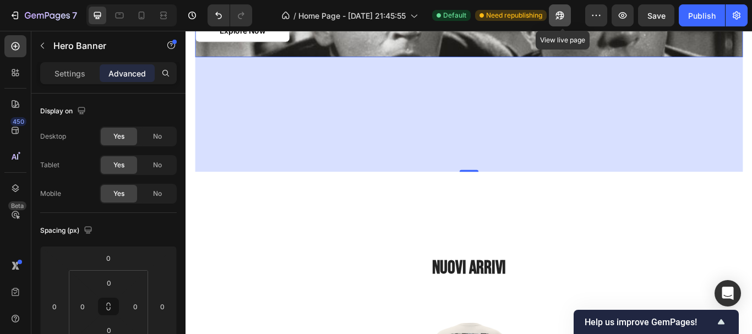
click at [565, 8] on button "button" at bounding box center [560, 15] width 22 height 22
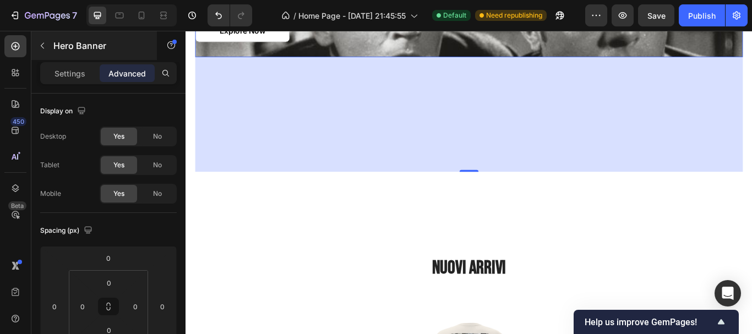
click at [40, 48] on icon "button" at bounding box center [42, 45] width 9 height 9
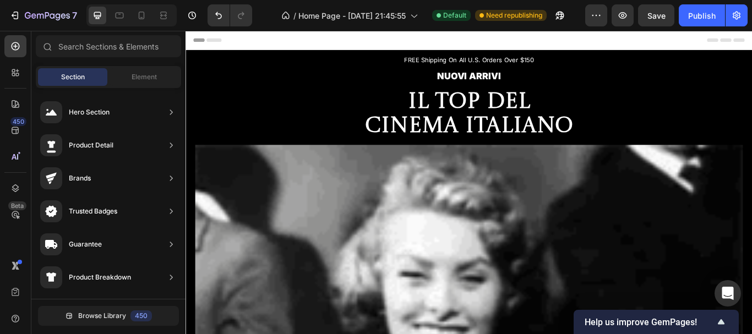
click at [752, 44] on div "Header" at bounding box center [515, 42] width 643 height 22
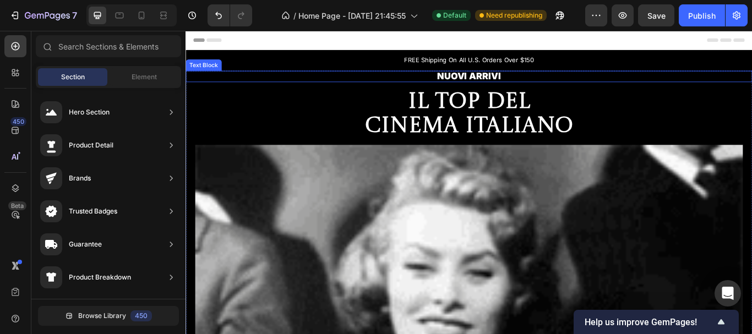
click at [504, 84] on p "nuovi arrivi" at bounding box center [516, 85] width 659 height 14
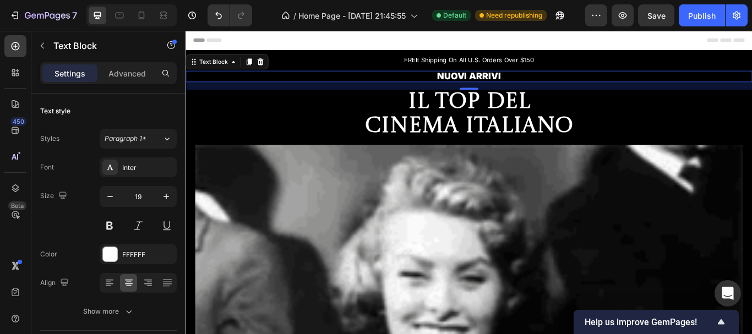
click at [569, 78] on p "nuovi arrivi" at bounding box center [516, 85] width 659 height 14
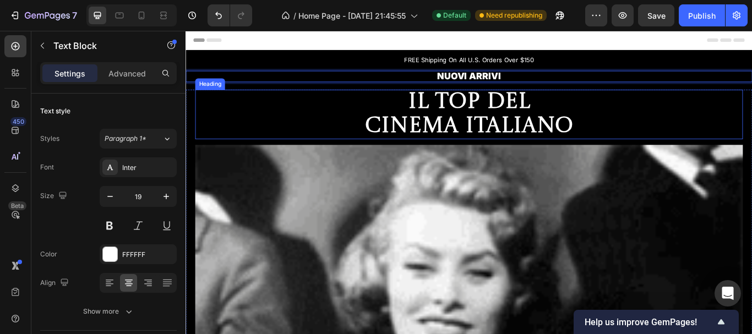
click at [565, 114] on h2 "Il top del cinema italiano" at bounding box center [516, 129] width 248 height 58
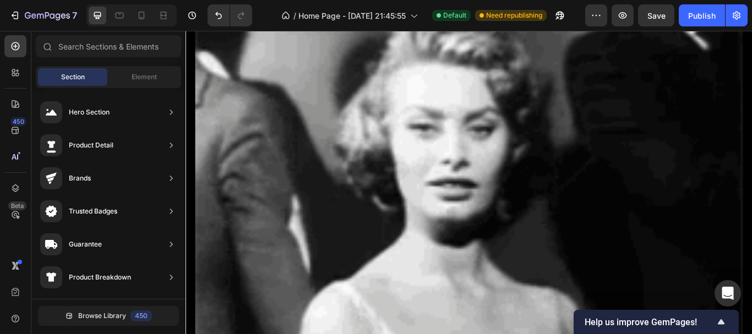
scroll to position [408, 0]
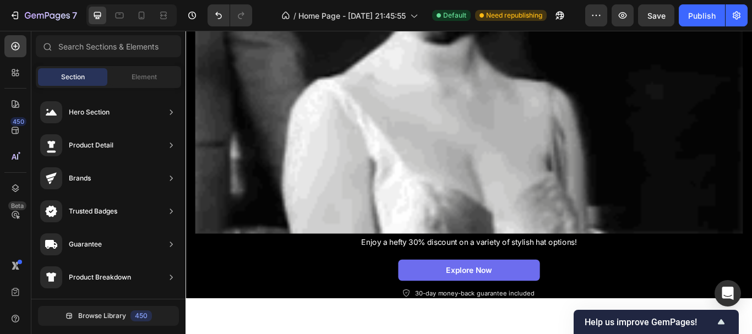
click at [720, 152] on img at bounding box center [516, 12] width 639 height 511
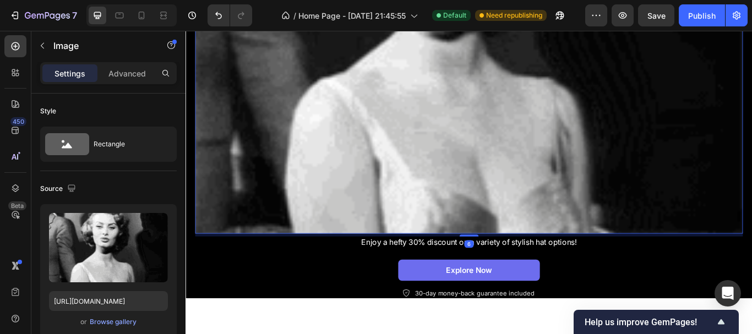
scroll to position [446, 0]
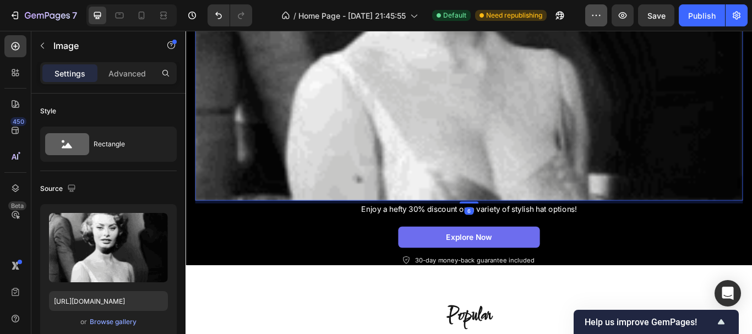
click at [596, 19] on icon "button" at bounding box center [596, 15] width 11 height 11
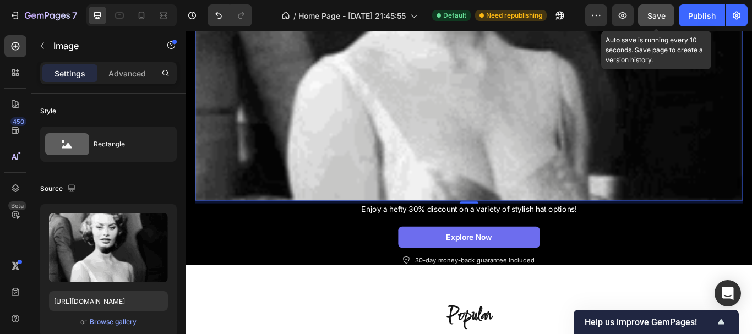
click at [663, 14] on span "Save" at bounding box center [657, 15] width 18 height 9
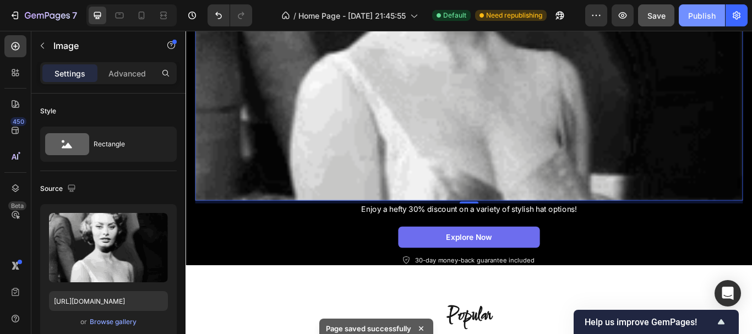
click at [690, 18] on div "Publish" at bounding box center [703, 16] width 28 height 12
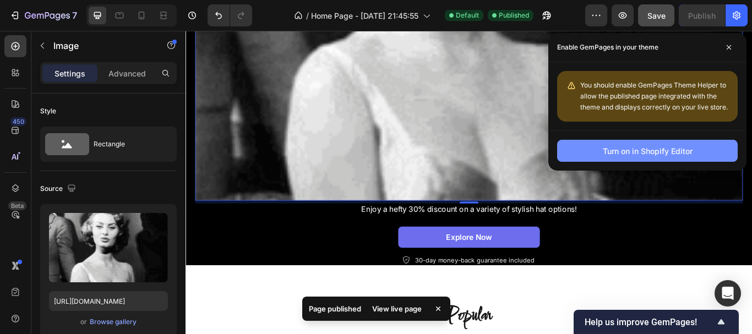
click at [616, 156] on div "Turn on in Shopify Editor" at bounding box center [648, 151] width 90 height 12
